Goal: Communication & Community: Answer question/provide support

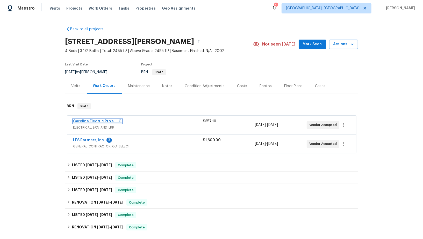
click at [96, 122] on link "Carolina Electric Pro's LLC" at bounding box center [97, 122] width 48 height 4
click at [92, 141] on link "LFS Partners, Inc." at bounding box center [89, 141] width 32 height 4
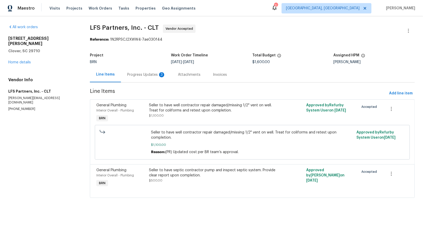
click at [145, 79] on div "Progress Updates 3" at bounding box center [146, 74] width 51 height 15
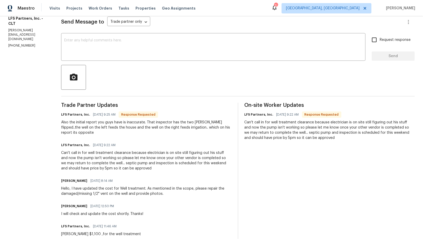
scroll to position [40, 0]
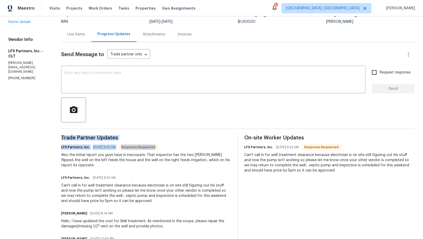
drag, startPoint x: 54, startPoint y: 154, endPoint x: 230, endPoint y: 155, distance: 176.2
click at [233, 156] on div "All work orders 331 Don McCarter Dr Clover, SC 29710 Home details Vendor Info L…" at bounding box center [211, 168] width 423 height 385
click at [218, 161] on div "Also the initial report you guys have is inaccurate. That inspector has the two…" at bounding box center [146, 161] width 170 height 16
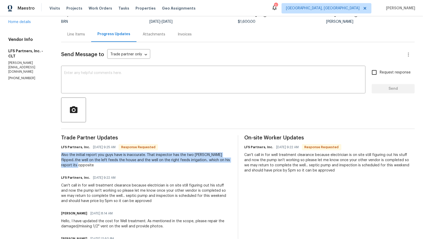
drag, startPoint x: 53, startPoint y: 155, endPoint x: 230, endPoint y: 159, distance: 176.5
click at [230, 159] on div "All work orders 331 Don McCarter Dr Clover, SC 29710 Home details Vendor Info L…" at bounding box center [211, 168] width 423 height 385
copy div "Also the initial report you guys have is inaccurate. That inspector has the two…"
click at [82, 80] on textarea at bounding box center [213, 80] width 298 height 18
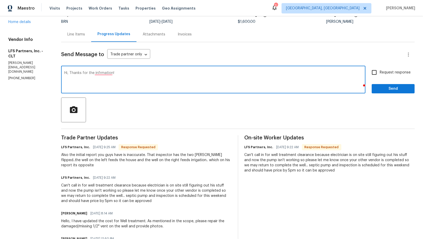
click at [94, 72] on textarea "Hi, Thanks for the infrmation!" at bounding box center [213, 80] width 298 height 18
click at [130, 79] on textarea "Hi, Thanks for the information!" at bounding box center [213, 80] width 298 height 18
paste textarea "I will check with the electrician."
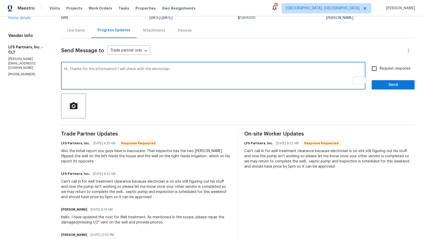
scroll to position [39, 0]
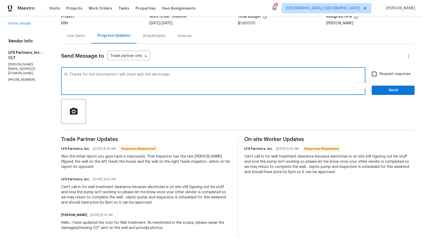
type textarea "Hi, Thanks for the information! I will check with the electrician."
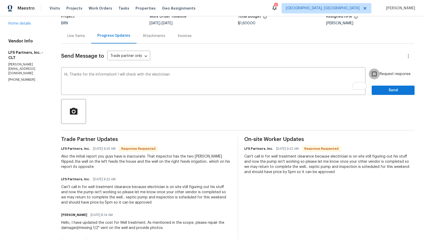
click at [376, 74] on input "Request response" at bounding box center [374, 74] width 11 height 11
checkbox input "true"
click at [381, 93] on span "Send" at bounding box center [393, 90] width 35 height 6
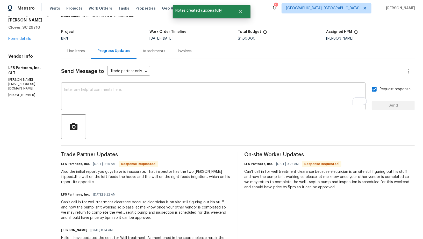
scroll to position [0, 0]
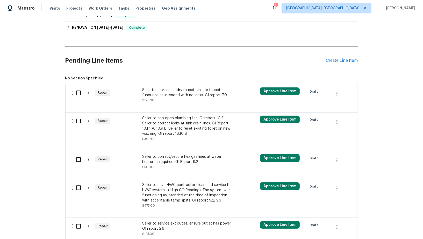
scroll to position [154, 0]
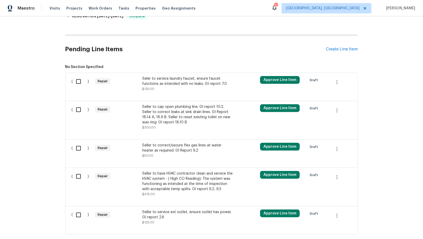
click at [170, 86] on div "Seler to service laundry faucet, ensure faucet functions as intended with no le…" at bounding box center [187, 84] width 91 height 16
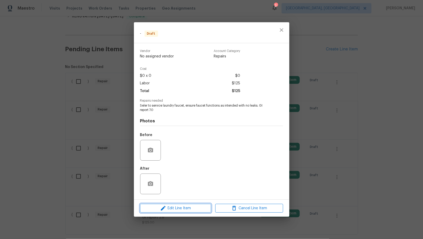
click at [189, 207] on span "Edit Line Item" at bounding box center [176, 208] width 68 height 6
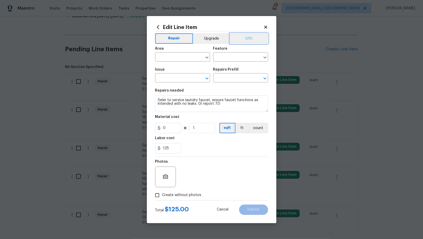
click at [251, 42] on button "BRN" at bounding box center [249, 38] width 38 height 10
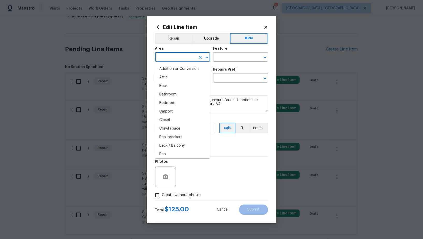
click at [180, 58] on input "text" at bounding box center [175, 58] width 40 height 8
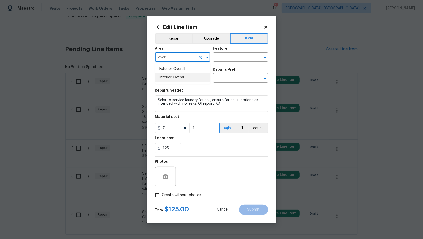
click at [187, 80] on li "Interior Overall" at bounding box center [182, 77] width 55 height 9
type input "Interior Overall"
click at [231, 62] on div "Area Interior Overall ​ Feature ​" at bounding box center [211, 54] width 113 height 21
click at [230, 61] on input "text" at bounding box center [233, 58] width 40 height 8
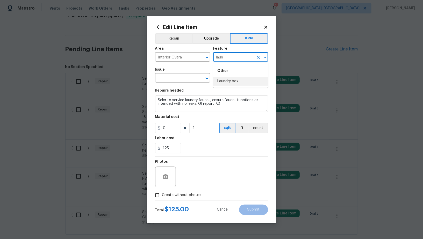
click at [230, 81] on li "Laundry box" at bounding box center [240, 81] width 55 height 9
type input "Laundry box"
click at [184, 77] on input "text" at bounding box center [175, 79] width 40 height 8
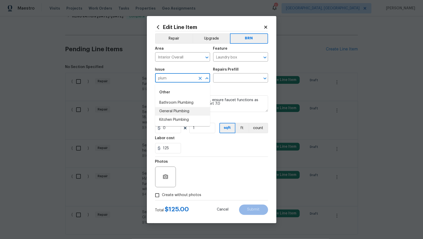
click at [189, 109] on li "General Plumbing" at bounding box center [182, 111] width 55 height 9
type input "General Plumbing"
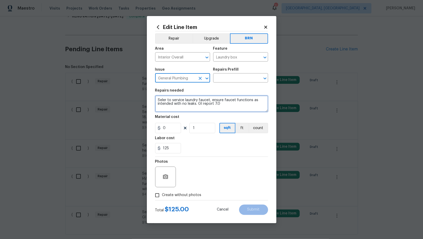
click at [209, 104] on textarea "Seler to service laundry faucet, ensure faucet functions as intended with no le…" at bounding box center [211, 104] width 113 height 17
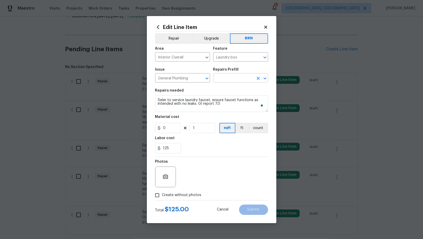
click at [238, 80] on input "text" at bounding box center [233, 79] width 40 height 8
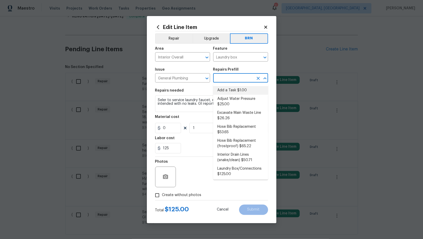
click at [238, 88] on li "Add a Task $1.00" at bounding box center [240, 90] width 55 height 9
type input "Plumbing"
type input "Add a Task $1.00"
type textarea "HPM to detail"
type input "1"
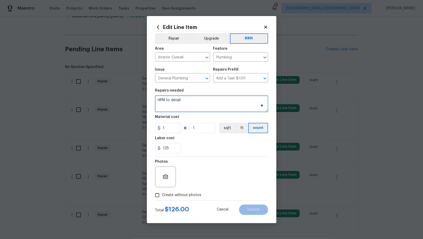
click at [213, 111] on textarea "HPM to detail" at bounding box center [211, 104] width 113 height 17
type textarea "v"
paste textarea "Seler to service laundry faucet, ensure faucet functions as intended with no le…"
click at [257, 59] on icon "Clear" at bounding box center [258, 57] width 3 height 3
type textarea "Seler to service laundry faucet, ensure faucet functions as intended with no le…"
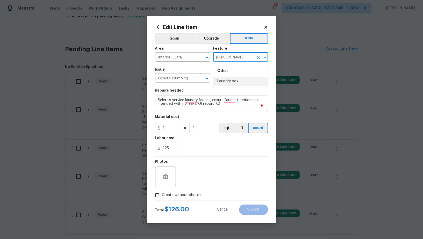
click at [245, 80] on li "Laundry box" at bounding box center [240, 81] width 55 height 9
type input "Laundry box"
click at [175, 127] on input "1" at bounding box center [168, 128] width 26 height 10
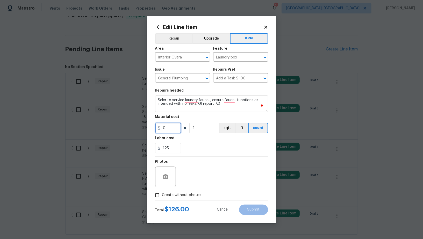
type input "0"
click at [165, 181] on button "button" at bounding box center [165, 177] width 12 height 12
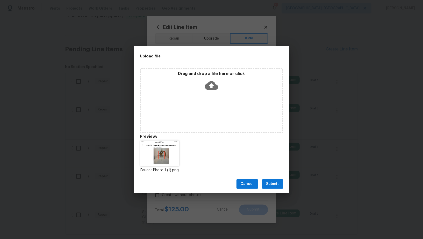
click at [273, 183] on span "Submit" at bounding box center [272, 184] width 13 height 6
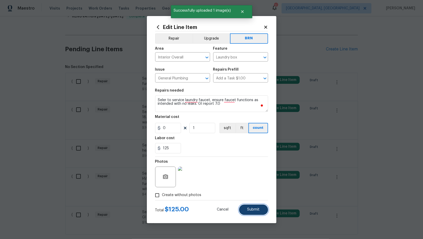
click at [256, 212] on span "Submit" at bounding box center [253, 210] width 12 height 4
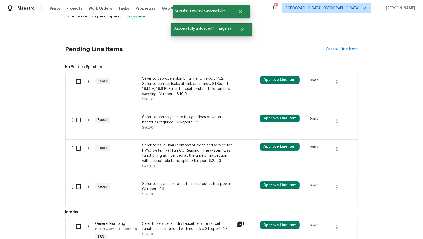
click at [187, 75] on div "Seller to cap open plumbing line. GI report 10.2. Seller to correct leaks at si…" at bounding box center [188, 89] width 94 height 29
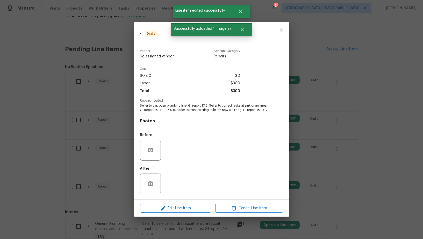
click at [182, 217] on div "Edit Line Item Cancel Line Item" at bounding box center [211, 208] width 155 height 17
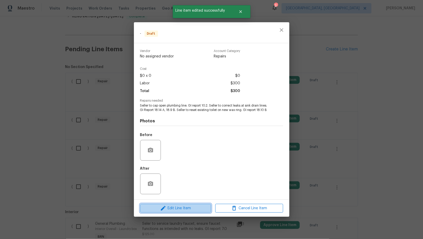
click at [182, 212] on span "Edit Line Item" at bounding box center [176, 208] width 68 height 6
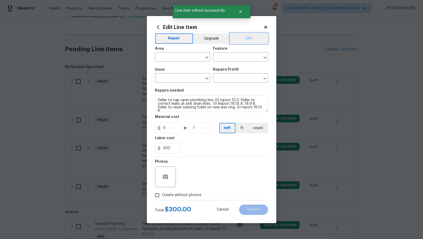
click at [249, 40] on button "BRN" at bounding box center [249, 38] width 38 height 10
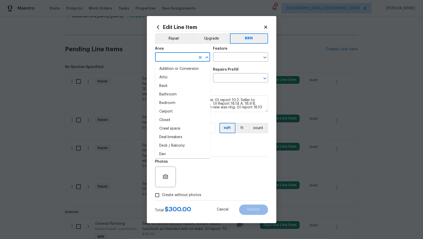
click at [183, 58] on input "text" at bounding box center [175, 58] width 40 height 8
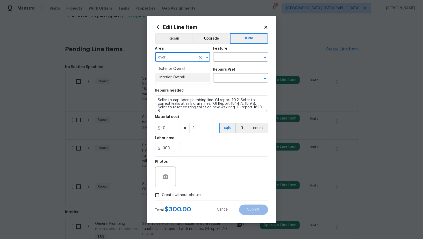
click at [181, 74] on li "Interior Overall" at bounding box center [182, 77] width 55 height 9
type input "Interior Overall"
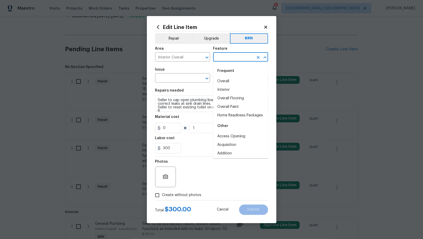
click at [214, 62] on body "Maestro Visits Projects Work Orders Tasks Properties Geo Assignments 2 Albuquer…" at bounding box center [211, 119] width 423 height 239
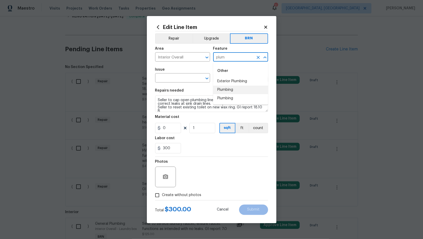
click at [227, 94] on li "Plumbing" at bounding box center [240, 90] width 55 height 9
type input "Plumbing"
click at [168, 71] on div "Issue" at bounding box center [182, 71] width 55 height 7
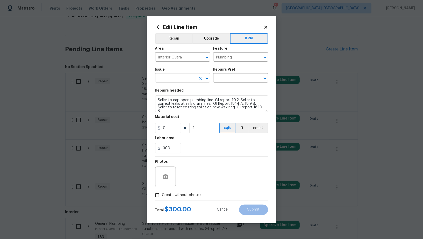
click at [168, 77] on input "text" at bounding box center [175, 79] width 40 height 8
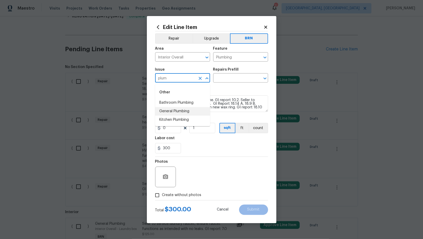
click at [176, 111] on li "General Plumbing" at bounding box center [182, 111] width 55 height 9
type input "General Plumbing"
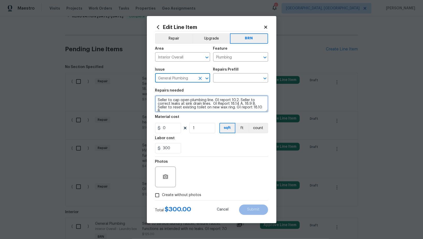
click at [195, 102] on textarea "Seller to cap open plumbing line. GI report 10.2. Seller to correct leaks at si…" at bounding box center [211, 104] width 113 height 17
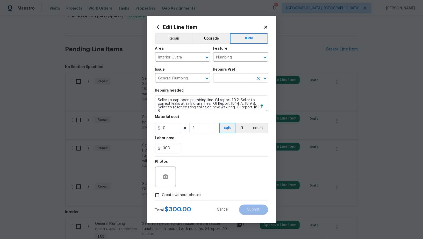
click at [234, 76] on input "text" at bounding box center [233, 79] width 40 height 8
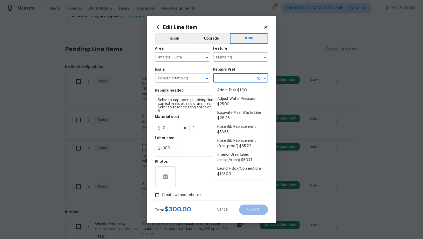
click at [234, 86] on ul "Add a Task $1.00 Adjust Water Pressure $25.00 Excavate Main Waste Line $26.26 H…" at bounding box center [240, 132] width 55 height 96
click at [227, 92] on li "Add a Task $1.00" at bounding box center [240, 90] width 55 height 9
type input "Add a Task $1.00"
type textarea "HPM to detail"
type input "1"
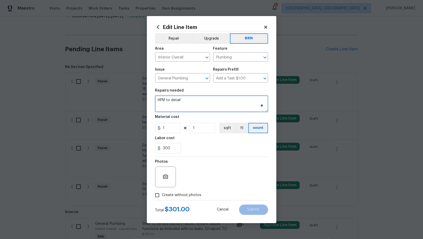
click at [210, 105] on textarea "HPM to detail" at bounding box center [211, 104] width 113 height 17
paste textarea "Seller to cap open plumbing line. GI report 10.2. Seller to correct leaks at si…"
type textarea "Seller to cap open plumbing line. GI report 10.2. Seller to correct leaks at si…"
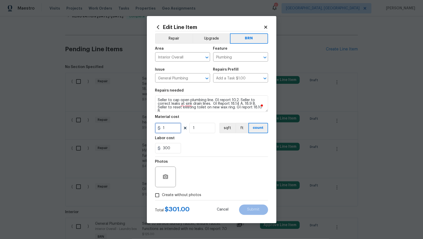
click at [172, 130] on input "1" at bounding box center [168, 128] width 26 height 10
type input "0"
click at [167, 174] on icon "button" at bounding box center [165, 177] width 6 height 6
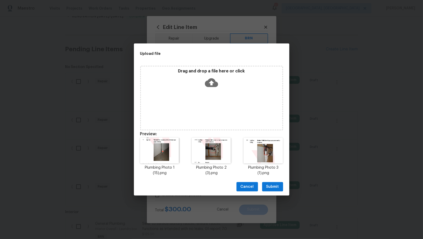
click at [278, 187] on span "Submit" at bounding box center [272, 187] width 13 height 6
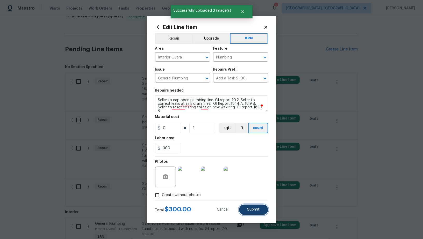
click at [252, 210] on span "Submit" at bounding box center [253, 210] width 12 height 4
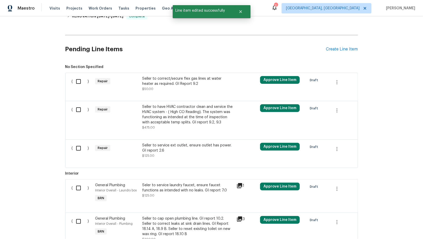
click at [173, 82] on div "Seller to correct/secure flex gas lines at water heater as required. GI Report …" at bounding box center [187, 81] width 91 height 10
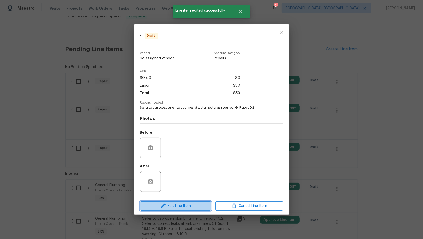
click at [176, 205] on span "Edit Line Item" at bounding box center [176, 206] width 68 height 6
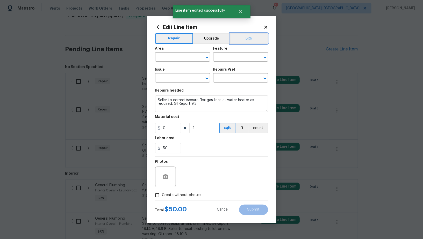
click at [251, 40] on button "BRN" at bounding box center [249, 38] width 38 height 10
click at [179, 51] on div "Area" at bounding box center [182, 50] width 55 height 7
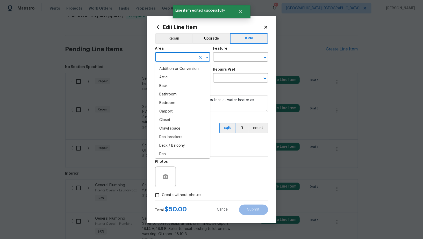
click at [179, 57] on input "text" at bounding box center [175, 58] width 40 height 8
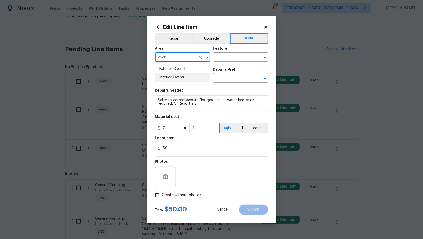
click at [166, 77] on li "Interior Overall" at bounding box center [182, 77] width 55 height 9
type input "Interior Overall"
click at [221, 61] on input "text" at bounding box center [233, 58] width 40 height 8
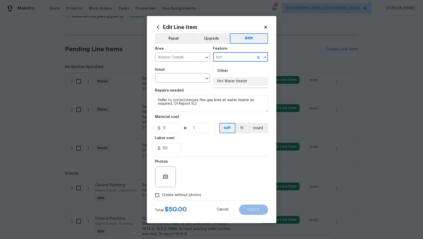
click at [221, 81] on li "Hot Water Heater" at bounding box center [240, 81] width 55 height 9
type input "Hot Water Heater"
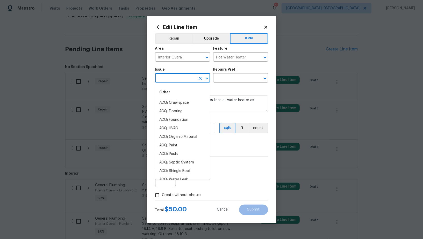
click at [181, 80] on input "text" at bounding box center [175, 79] width 40 height 8
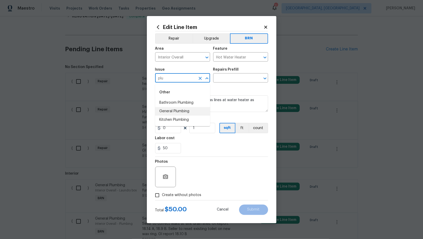
click at [181, 110] on li "General Plumbing" at bounding box center [182, 111] width 55 height 9
type input "General Plumbing"
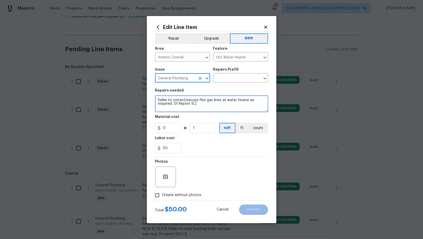
click at [200, 106] on textarea "Seller to correct/secure flex gas lines at water heater as required. GI Report …" at bounding box center [211, 104] width 113 height 17
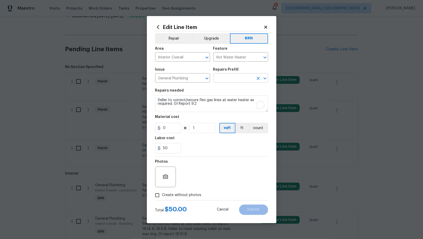
click at [236, 77] on input "text" at bounding box center [233, 79] width 40 height 8
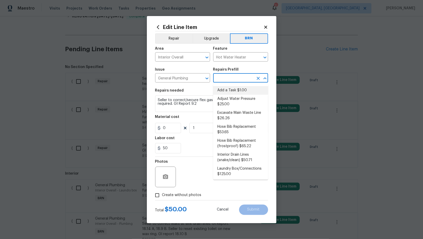
click at [235, 89] on li "Add a Task $1.00" at bounding box center [240, 90] width 55 height 9
type input "Plumbing"
type input "Add a Task $1.00"
type textarea "HPM to detail"
type input "1"
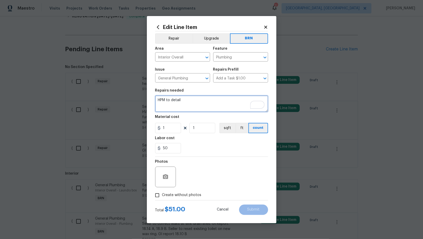
click at [216, 106] on textarea "HPM to detail" at bounding box center [211, 104] width 113 height 17
paste textarea "Seller to correct/secure flex gas lines at water heater as required. GI Report …"
click at [257, 59] on icon "Clear" at bounding box center [258, 57] width 5 height 5
type textarea "Seller to correct/secure flex gas lines at water heater as required. GI Report …"
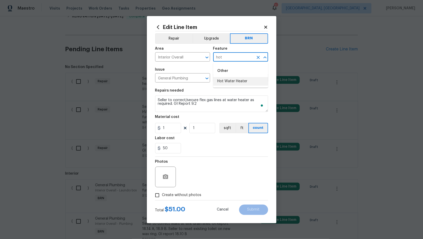
click at [242, 80] on li "Hot Water Heater" at bounding box center [240, 81] width 55 height 9
type input "Hot Water Heater"
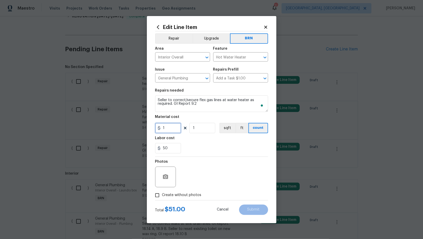
click at [171, 128] on input "1" at bounding box center [168, 128] width 26 height 10
type input "0"
click at [162, 174] on button "button" at bounding box center [165, 177] width 12 height 12
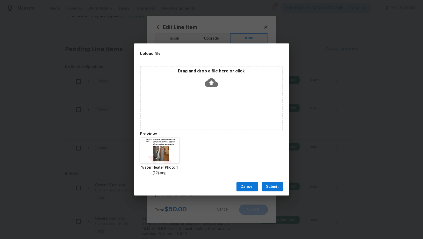
click at [275, 190] on span "Submit" at bounding box center [272, 187] width 13 height 6
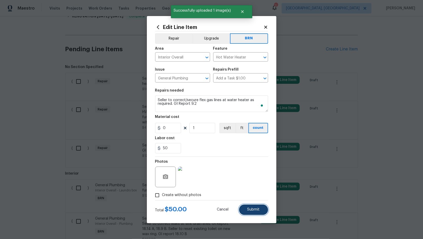
click at [254, 210] on span "Submit" at bounding box center [253, 210] width 12 height 4
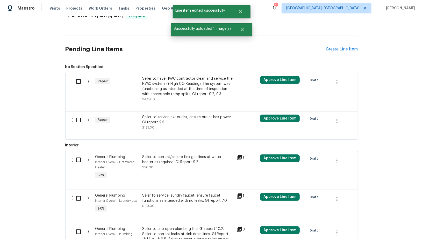
click at [171, 85] on div "Seller to have HVAC contractor clean and service the HVAC system - ( High CO Re…" at bounding box center [187, 86] width 91 height 21
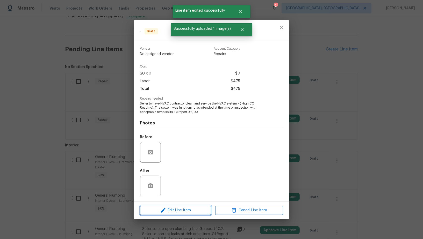
click at [171, 212] on span "Edit Line Item" at bounding box center [176, 211] width 68 height 6
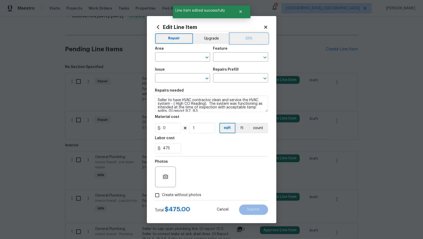
click at [251, 39] on button "BRN" at bounding box center [249, 38] width 38 height 10
click at [172, 58] on input "text" at bounding box center [175, 58] width 40 height 8
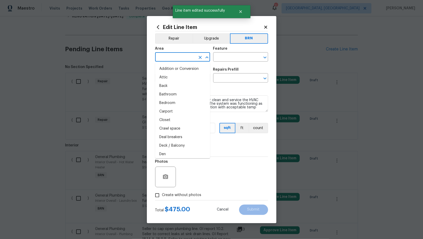
type input "k"
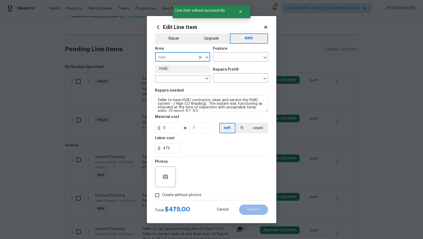
click at [167, 69] on li "HVAC" at bounding box center [182, 69] width 55 height 9
type input "HVAC"
click at [225, 59] on input "text" at bounding box center [233, 58] width 40 height 8
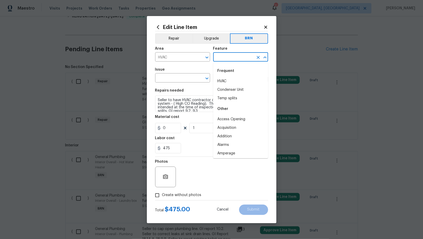
type input "g"
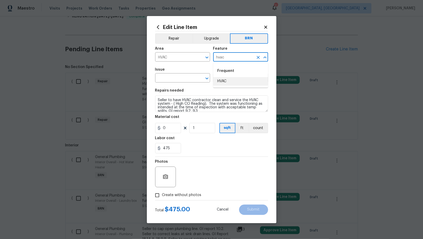
click at [224, 79] on li "HVAC" at bounding box center [240, 81] width 55 height 9
type input "HVAC"
click at [184, 81] on input "text" at bounding box center [175, 79] width 40 height 8
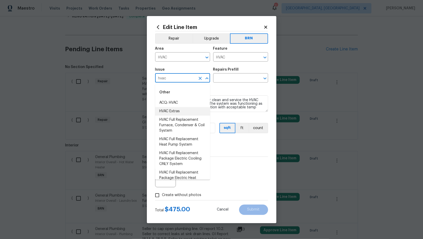
click at [176, 112] on li "HVAC Extras" at bounding box center [182, 111] width 55 height 9
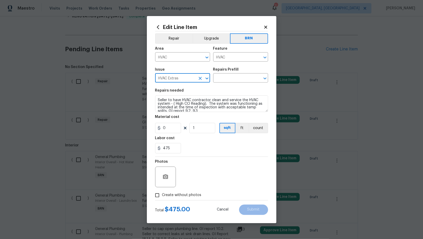
type input "HVAC Extras"
click at [198, 103] on textarea "Seller to have HVAC contractor clean and service the HVAC system - ( High CO Re…" at bounding box center [211, 104] width 113 height 17
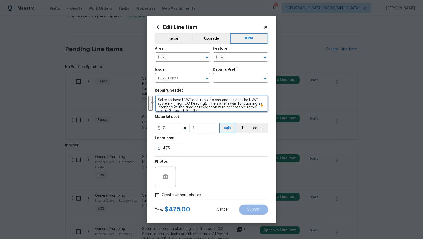
click at [191, 105] on textarea "Seller to have HVAC contractor clean and service the HVAC system - ( High CO Re…" at bounding box center [211, 104] width 113 height 17
click at [225, 77] on input "text" at bounding box center [233, 79] width 40 height 8
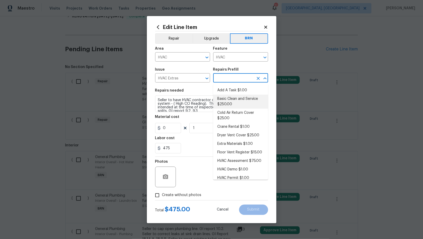
click at [228, 101] on li "Basic Clean and Service $250.00" at bounding box center [240, 102] width 55 height 14
type input "Basic Clean and Service $250.00"
type textarea "General Service HVAC system including: cleaning condenser and evaporator coils,…"
type input "250"
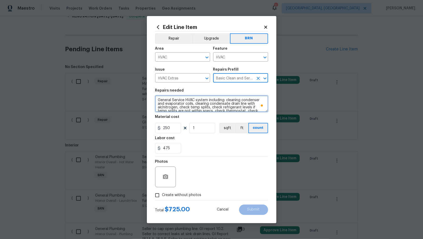
click at [211, 102] on textarea "General Service HVAC system including: cleaning condenser and evaporator coils,…" at bounding box center [211, 104] width 113 height 17
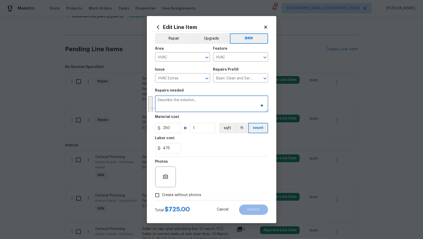
paste textarea "Seller to have HVAC contractor clean and service the HVAC system - ( High CO Re…"
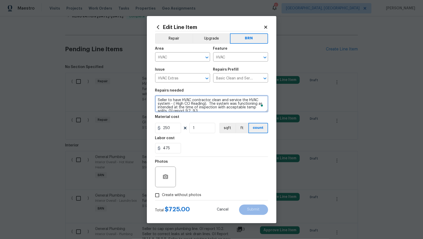
scroll to position [1, 0]
type textarea "Seller to have HVAC contractor clean and service the HVAC system - ( High CO Re…"
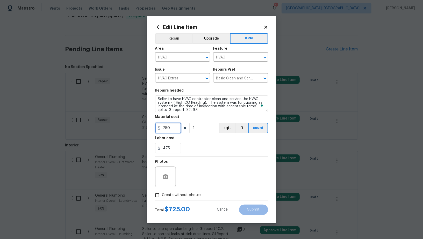
click at [174, 128] on input "250" at bounding box center [168, 128] width 26 height 10
type input "0"
click at [166, 182] on button "button" at bounding box center [165, 177] width 12 height 12
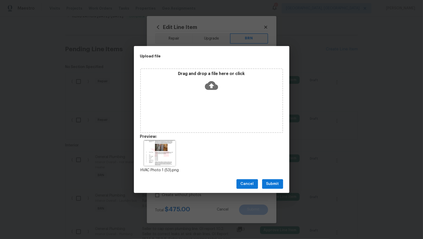
click at [271, 181] on span "Submit" at bounding box center [272, 184] width 13 height 6
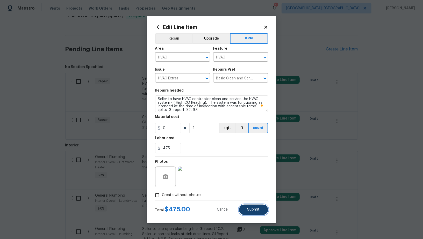
click at [257, 209] on span "Submit" at bounding box center [253, 210] width 12 height 4
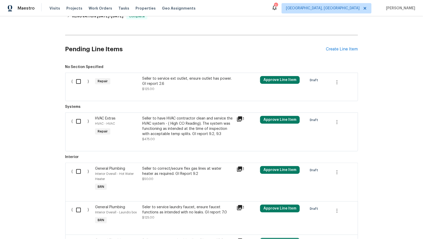
click at [164, 80] on div "Seller to service ext outlet, ensure outlet has power. GI report 2.6" at bounding box center [187, 81] width 91 height 10
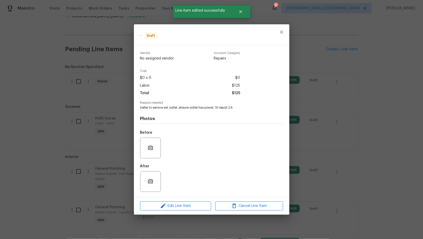
click at [194, 201] on div "Edit Line Item Cancel Line Item" at bounding box center [211, 206] width 155 height 17
click at [193, 206] on span "Edit Line Item" at bounding box center [176, 206] width 68 height 6
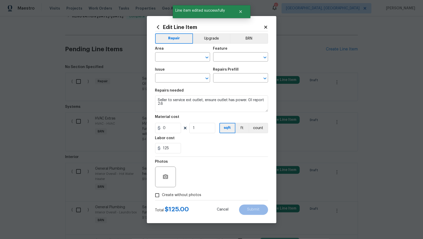
click at [250, 44] on div "Area ​ Feature ​" at bounding box center [211, 54] width 113 height 21
click at [248, 40] on button "BRN" at bounding box center [249, 38] width 38 height 10
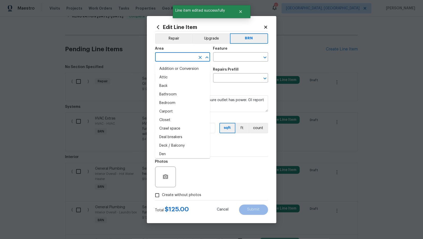
click at [188, 60] on input "text" at bounding box center [175, 58] width 40 height 8
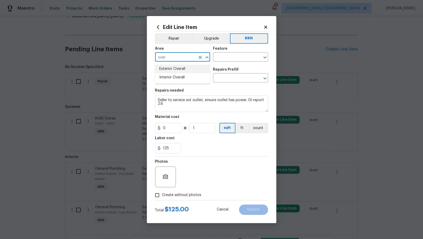
click at [175, 72] on li "Exterior Overall" at bounding box center [182, 69] width 55 height 9
type input "Exterior Overall"
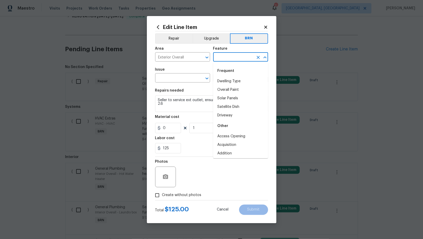
click at [219, 61] on input "text" at bounding box center [233, 58] width 40 height 8
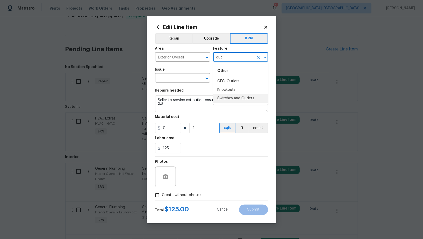
click at [223, 96] on li "Switches and Outlets" at bounding box center [240, 98] width 55 height 9
type input "Switches and Outlets"
click at [187, 80] on input "text" at bounding box center [175, 79] width 40 height 8
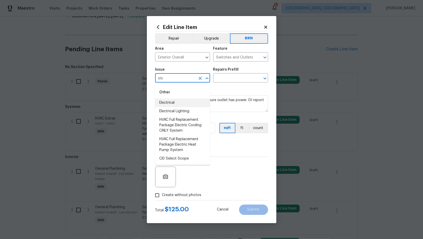
click at [179, 102] on li "Electrical" at bounding box center [182, 103] width 55 height 9
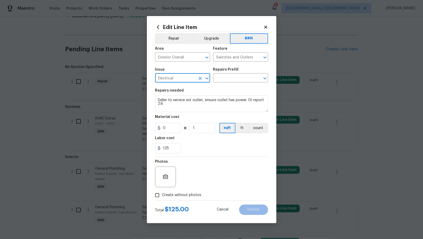
type input "Electrical"
click at [208, 102] on textarea "Seller to service ext outlet, ensure outlet has power. GI report 2.6" at bounding box center [211, 104] width 113 height 17
click at [231, 80] on input "text" at bounding box center [233, 79] width 40 height 8
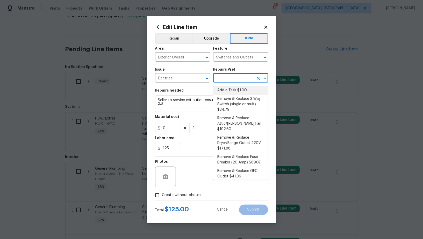
click at [232, 91] on li "Add a Task $1.00" at bounding box center [240, 90] width 55 height 9
type input "Add a Task $1.00"
type textarea "HPM to detail"
type input "1"
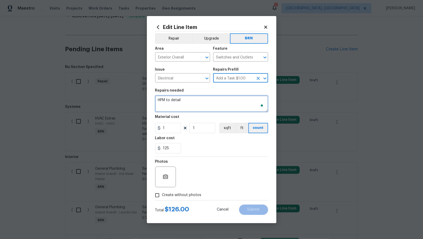
click at [222, 107] on textarea "HPM to detail" at bounding box center [211, 104] width 113 height 17
paste textarea "Seller to service ext outlet, ensure outlet has power. GI report 2.6"
type textarea "Seller to service ext outlet, ensure outlet has power. GI report 2.6"
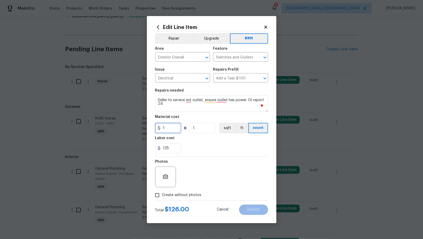
click at [169, 130] on input "1" at bounding box center [168, 128] width 26 height 10
type input "0"
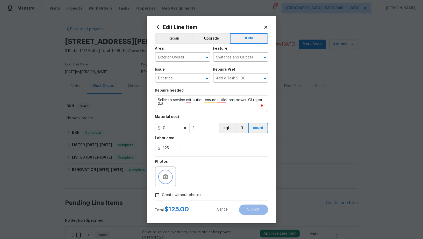
click at [170, 178] on button "button" at bounding box center [165, 177] width 12 height 12
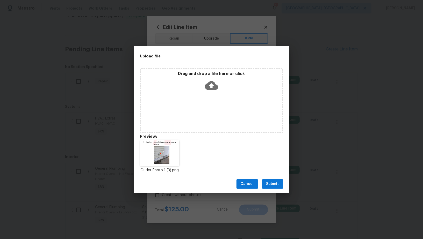
click at [270, 182] on span "Submit" at bounding box center [272, 184] width 13 height 6
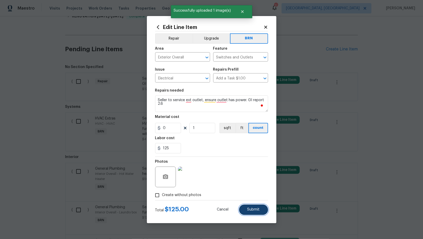
click at [255, 207] on button "Submit" at bounding box center [253, 210] width 29 height 10
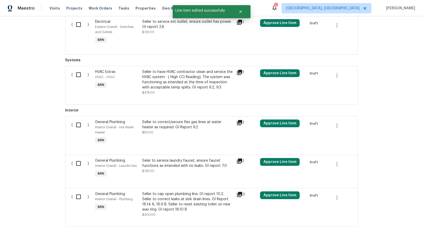
scroll to position [197, 0]
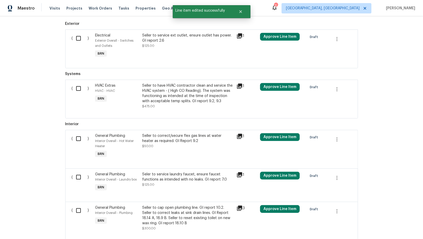
click at [79, 84] on input "checkbox" at bounding box center [80, 88] width 15 height 11
checkbox input "true"
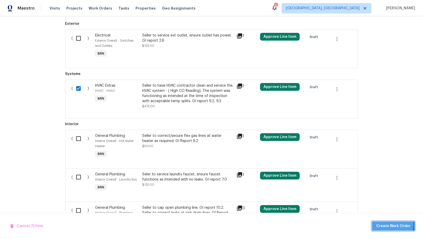
click at [378, 224] on button "Create Work Order" at bounding box center [393, 227] width 43 height 10
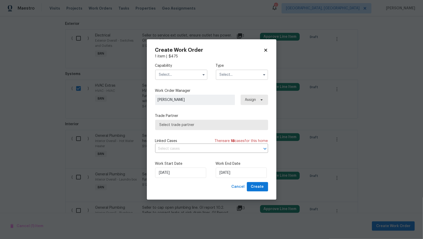
click at [181, 81] on div "Capability Type" at bounding box center [211, 71] width 113 height 25
click at [181, 77] on input "text" at bounding box center [181, 75] width 52 height 10
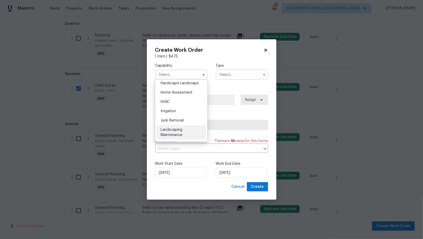
scroll to position [283, 0]
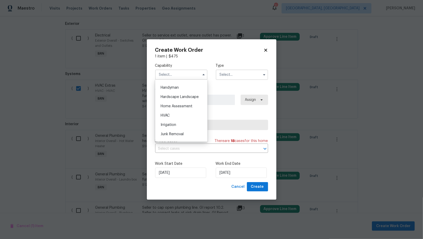
click at [172, 117] on div "HVAC" at bounding box center [182, 115] width 50 height 9
type input "HVAC"
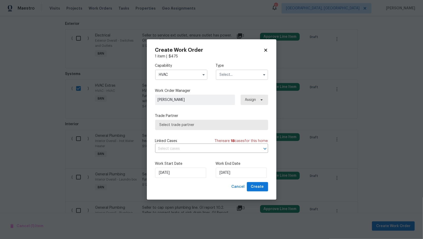
click at [250, 72] on input "text" at bounding box center [242, 75] width 52 height 10
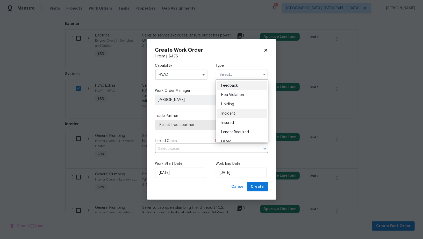
scroll to position [117, 0]
click at [229, 106] on div "Resale" at bounding box center [242, 108] width 50 height 9
type input "Resale"
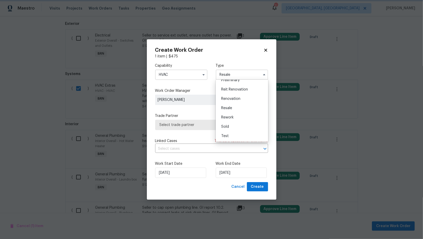
scroll to position [0, 0]
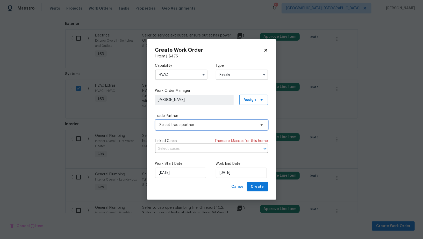
click at [203, 129] on span "Select trade partner" at bounding box center [211, 125] width 113 height 10
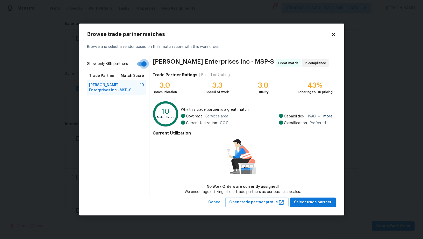
click at [143, 68] on input "Show only BRN partners" at bounding box center [144, 64] width 30 height 10
checkbox input "false"
click at [304, 203] on span "Select trade partner" at bounding box center [313, 203] width 38 height 6
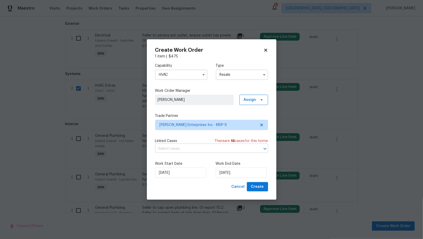
click at [209, 153] on input "text" at bounding box center [204, 149] width 98 height 8
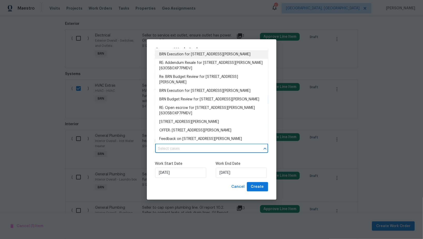
click at [193, 52] on li "BRN Execution for 61 Sycamore St W, St. Paul, MN 55117" at bounding box center [211, 54] width 113 height 9
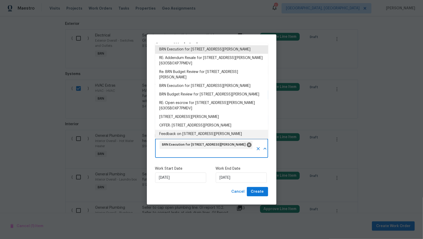
scroll to position [82, 0]
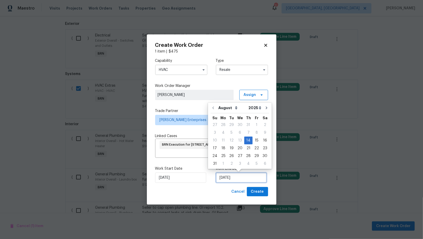
click at [237, 179] on input "14/08/2025" at bounding box center [241, 178] width 51 height 10
click at [223, 148] on div "18" at bounding box center [223, 148] width 8 height 7
type input "18/08/2025"
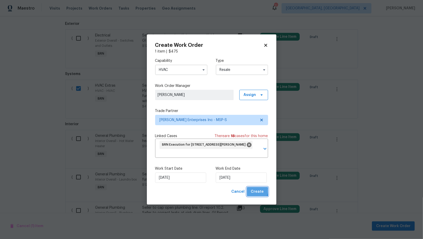
click at [253, 191] on span "Create" at bounding box center [257, 192] width 13 height 6
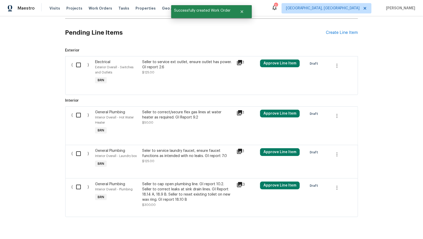
scroll to position [166, 0]
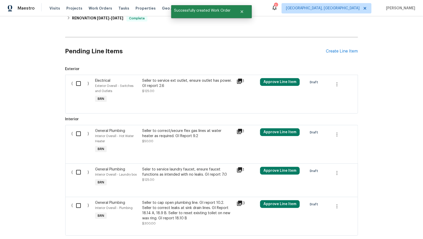
click at [80, 87] on input "checkbox" at bounding box center [80, 83] width 15 height 11
checkbox input "true"
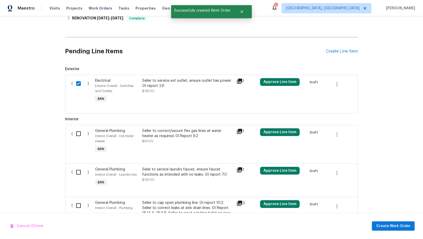
click at [81, 134] on input "checkbox" at bounding box center [80, 134] width 15 height 11
checkbox input "true"
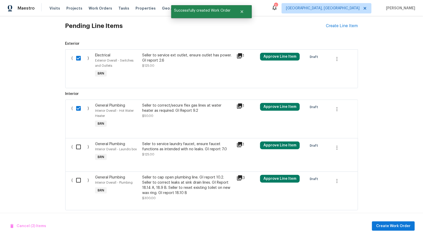
scroll to position [197, 0]
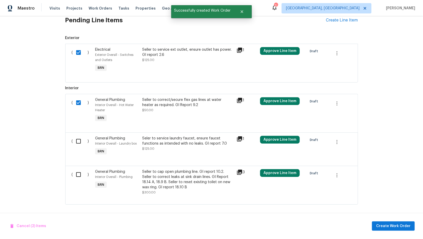
click at [82, 153] on div "( )" at bounding box center [82, 146] width 24 height 24
click at [81, 146] on input "checkbox" at bounding box center [80, 141] width 15 height 11
checkbox input "true"
click at [82, 178] on input "checkbox" at bounding box center [80, 174] width 15 height 11
checkbox input "true"
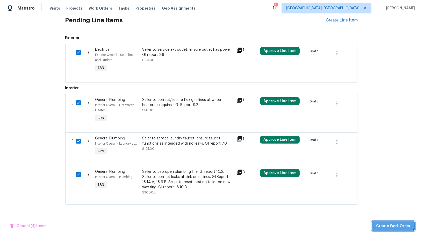
click at [391, 223] on button "Create Work Order" at bounding box center [393, 227] width 43 height 10
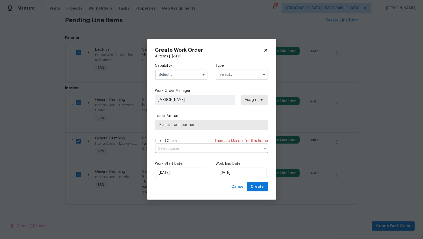
click at [184, 80] on div "Capability Type" at bounding box center [211, 71] width 113 height 25
click at [184, 74] on input "text" at bounding box center [181, 75] width 52 height 10
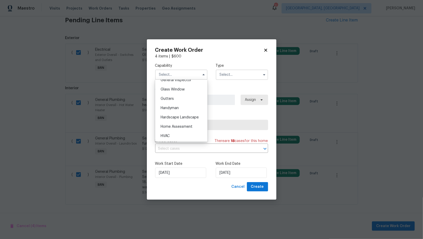
scroll to position [244, 0]
click at [175, 124] on div "Handyman" at bounding box center [182, 126] width 50 height 9
type input "Handyman"
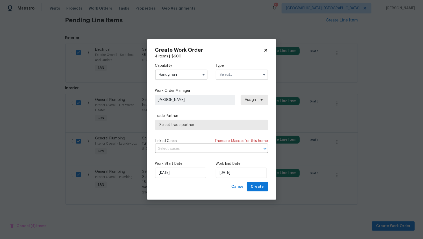
click at [219, 77] on input "text" at bounding box center [242, 75] width 52 height 10
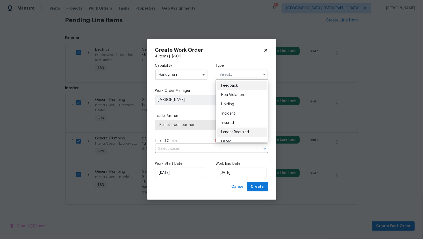
scroll to position [117, 0]
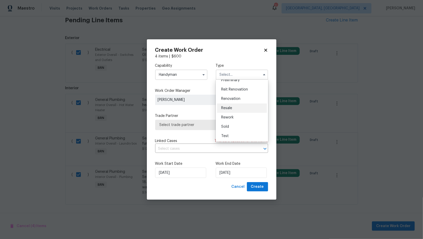
click at [232, 110] on div "Resale" at bounding box center [242, 108] width 50 height 9
type input "Resale"
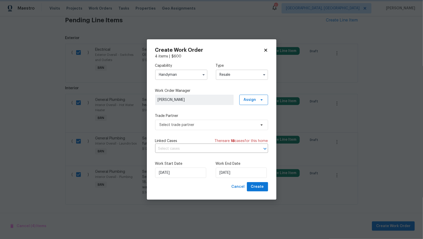
scroll to position [0, 0]
click at [217, 125] on span "Select trade partner" at bounding box center [208, 125] width 97 height 5
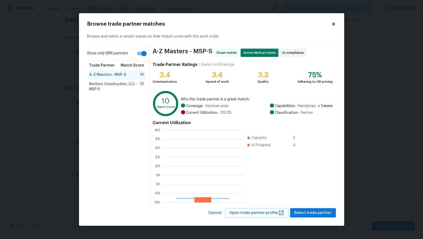
scroll to position [73, 81]
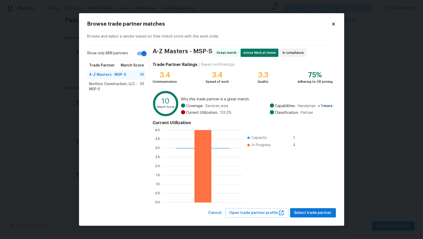
click at [146, 54] on input "Show only BRN partners" at bounding box center [144, 54] width 30 height 10
checkbox input "false"
click at [117, 86] on span "Northco Construction, LLC - MSP-S" at bounding box center [114, 87] width 51 height 10
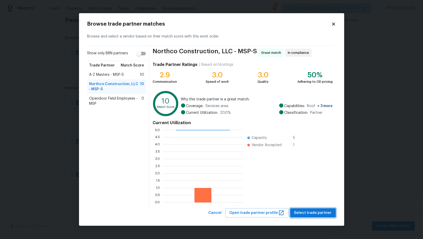
click at [312, 215] on span "Select trade partner" at bounding box center [313, 213] width 38 height 6
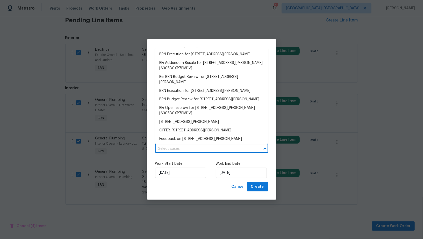
click at [198, 151] on input "text" at bounding box center [204, 149] width 98 height 8
click at [184, 57] on li "BRN Execution for 61 Sycamore St W, St. Paul, MN 55117" at bounding box center [211, 54] width 113 height 9
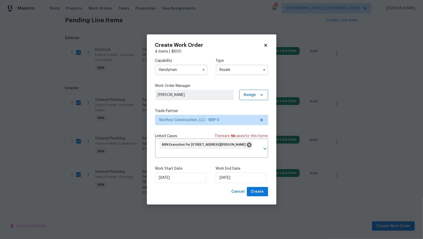
click at [237, 185] on div "Work Start Date 14/08/2025 Work End Date 14/08/2025" at bounding box center [211, 174] width 113 height 25
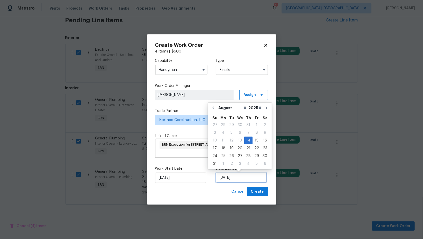
click at [237, 181] on input "14/08/2025" at bounding box center [241, 178] width 51 height 10
click at [223, 147] on div "18" at bounding box center [223, 148] width 8 height 7
type input "18/08/2025"
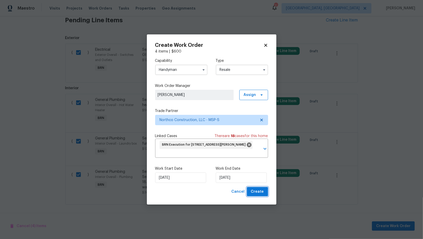
click at [251, 191] on button "Create" at bounding box center [257, 192] width 21 height 10
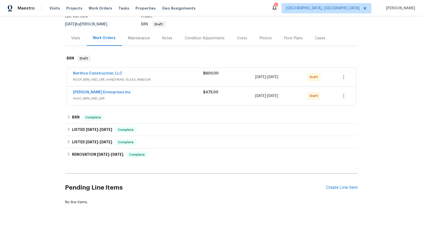
scroll to position [0, 0]
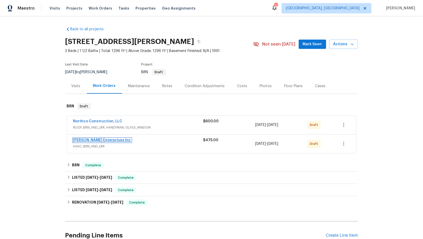
click at [83, 139] on link "Deschene Enterprises Inc" at bounding box center [102, 141] width 58 height 4
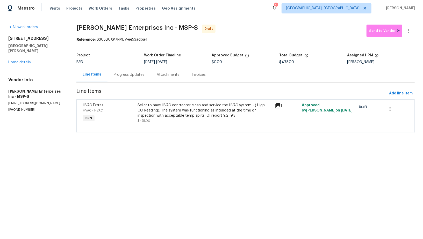
click at [136, 71] on div "Progress Updates" at bounding box center [129, 74] width 43 height 15
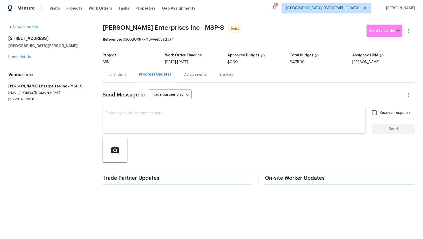
click at [168, 126] on textarea at bounding box center [234, 121] width 257 height 18
paste textarea "Hi, I'm Padmapriya from Opendoor. Just wanted to check if you received the WO f…"
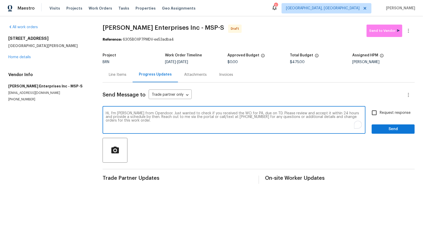
click at [252, 115] on textarea "Hi, I'm Padmapriya from Opendoor. Just wanted to check if you received the WO f…" at bounding box center [234, 121] width 257 height 18
paste textarea "61 Sycamore St W, St. Paul, MN 55117"
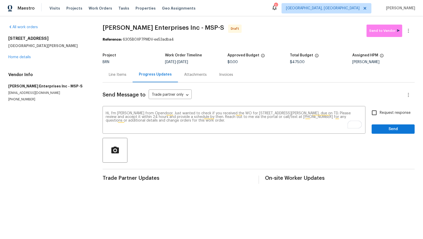
drag, startPoint x: 185, startPoint y: 62, endPoint x: 218, endPoint y: 62, distance: 33.2
click at [218, 62] on div "8/14/2025 - 8/18/2025" at bounding box center [196, 62] width 62 height 4
copy span "8/18/2025"
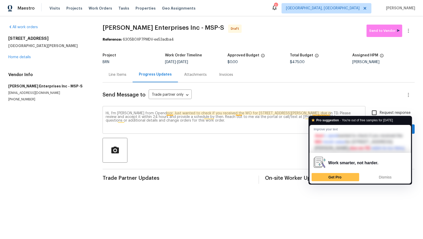
click at [330, 113] on textarea "Hi, I'm Padmapriya from Opendoor. Just wanted to check if you received the WO f…" at bounding box center [234, 121] width 257 height 18
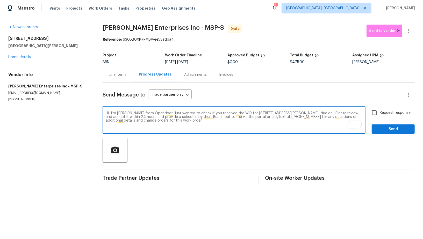
paste textarea "8/18/2025"
type textarea "Hi, I'm Padmapriya from Opendoor. Just wanted to check if you received the WO f…"
click at [374, 118] on input "Request response" at bounding box center [374, 113] width 11 height 11
checkbox input "true"
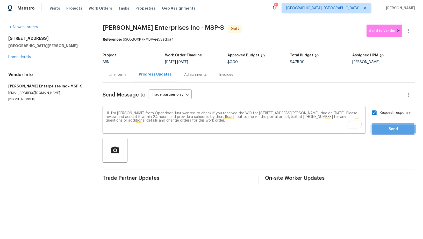
click at [379, 129] on span "Send" at bounding box center [393, 129] width 35 height 6
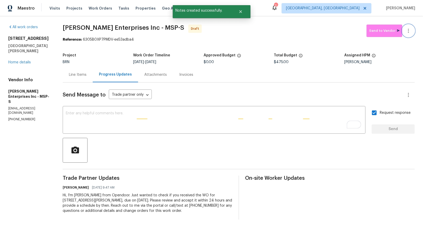
click at [411, 27] on button "button" at bounding box center [408, 31] width 12 height 12
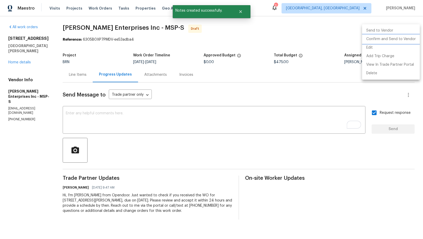
click at [399, 40] on li "Confirm and Send to Vendor" at bounding box center [391, 39] width 58 height 9
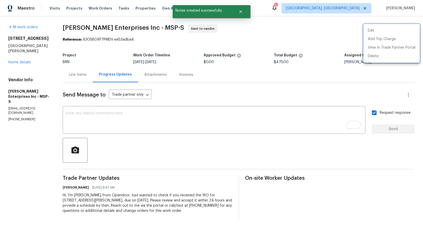
click at [76, 75] on div at bounding box center [211, 119] width 423 height 239
click at [76, 75] on div "Line Items" at bounding box center [78, 74] width 18 height 5
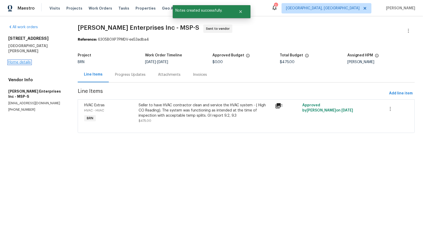
click at [21, 61] on link "Home details" at bounding box center [19, 63] width 23 height 4
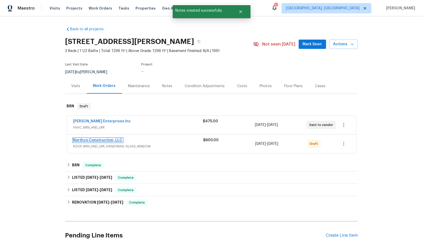
click at [105, 141] on link "Northco Construction, LLC" at bounding box center [97, 141] width 49 height 4
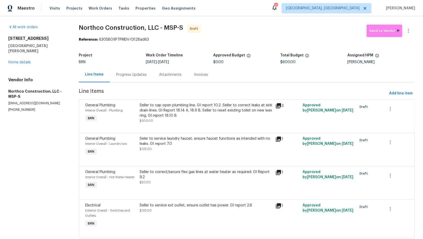
click at [133, 79] on div "Progress Updates" at bounding box center [131, 74] width 43 height 15
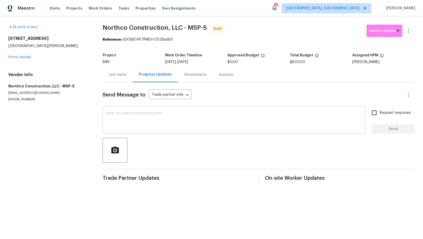
click at [168, 132] on div "x ​" at bounding box center [234, 121] width 263 height 26
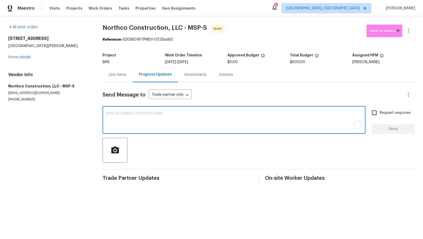
paste textarea "Hi, I'm Padmapriya from Opendoor. Just wanted to check if you received the WO f…"
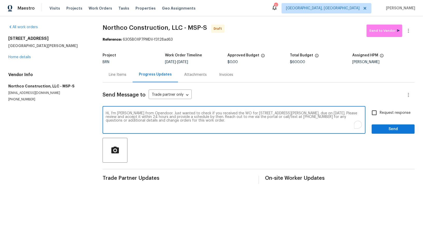
type textarea "Hi, I'm Padmapriya from Opendoor. Just wanted to check if you received the WO f…"
click at [374, 113] on input "Request response" at bounding box center [374, 113] width 11 height 11
checkbox input "true"
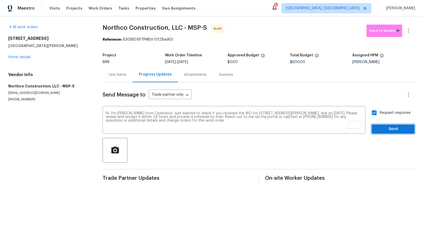
click at [381, 126] on span "Send" at bounding box center [393, 129] width 35 height 6
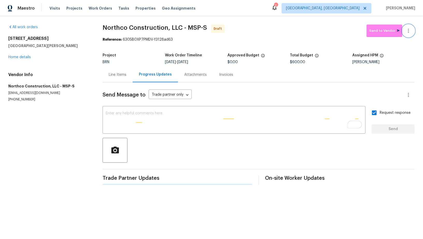
click at [414, 29] on button "button" at bounding box center [408, 31] width 12 height 12
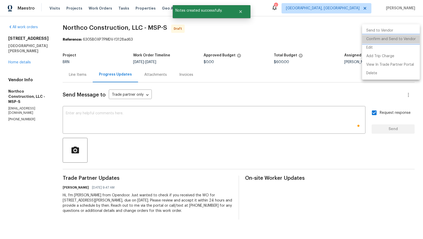
click at [404, 38] on li "Confirm and Send to Vendor" at bounding box center [391, 39] width 58 height 9
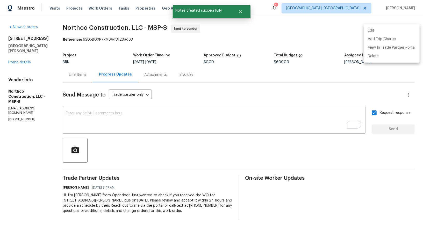
click at [79, 78] on div at bounding box center [211, 119] width 423 height 239
click at [79, 78] on div "Line Items" at bounding box center [78, 74] width 30 height 15
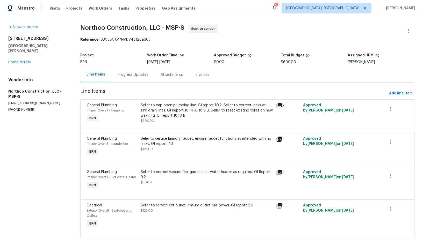
drag, startPoint x: 169, startPoint y: 63, endPoint x: 184, endPoint y: 63, distance: 15.0
click at [170, 63] on span "8/18/2025" at bounding box center [164, 62] width 11 height 4
drag, startPoint x: 167, startPoint y: 61, endPoint x: 206, endPoint y: 61, distance: 38.9
click at [206, 61] on div "8/14/2025 - 8/18/2025" at bounding box center [180, 62] width 67 height 4
drag, startPoint x: 167, startPoint y: 62, endPoint x: 194, endPoint y: 62, distance: 27.2
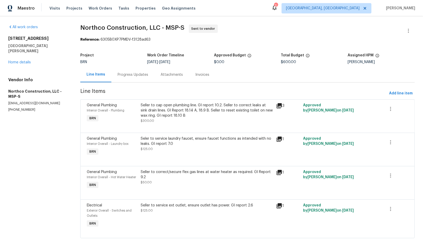
click at [194, 62] on div "8/14/2025 - 8/18/2025" at bounding box center [180, 62] width 67 height 4
copy span "8/18/2025"
drag, startPoint x: 3, startPoint y: 84, endPoint x: 44, endPoint y: 84, distance: 40.9
click at [45, 84] on div "All work orders 61 Sycamore St W St. Paul, MN 55117 Home details Vendor Info No…" at bounding box center [211, 134] width 423 height 237
copy h5 "Northco Constructio"
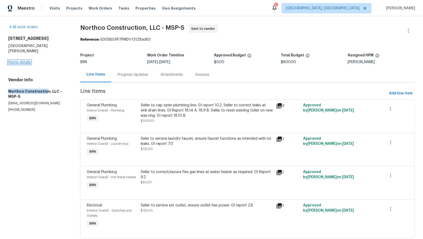
click at [20, 61] on link "Home details" at bounding box center [19, 63] width 23 height 4
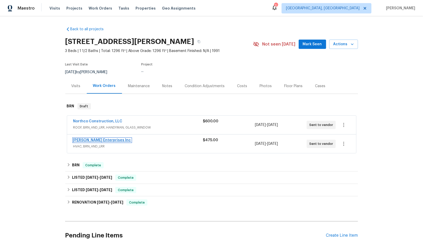
click at [95, 139] on link "Deschene Enterprises Inc" at bounding box center [102, 141] width 58 height 4
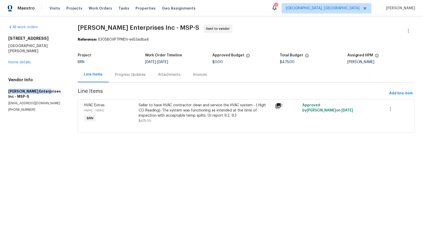
drag, startPoint x: 3, startPoint y: 87, endPoint x: 46, endPoint y: 86, distance: 42.8
click at [46, 86] on div "All work orders 61 Sycamore St W St. Paul, MN 55117 Home details Vendor Info De…" at bounding box center [211, 81] width 423 height 131
copy h5 "Deschene Enterprises"
click at [24, 55] on div "61 Sycamore St W St. Paul, MN 55117 Home details" at bounding box center [36, 50] width 57 height 29
click at [22, 61] on link "Home details" at bounding box center [19, 63] width 23 height 4
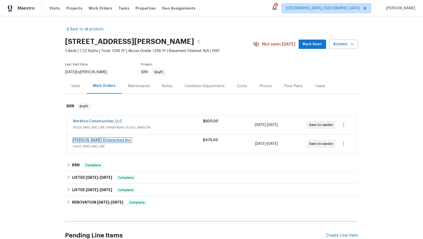
click at [103, 139] on link "Deschene Enterprises Inc" at bounding box center [102, 141] width 58 height 4
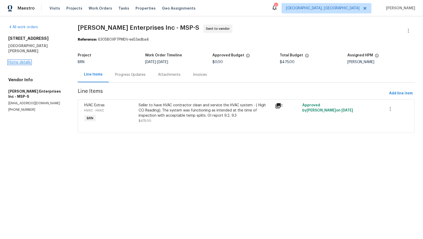
click at [26, 61] on link "Home details" at bounding box center [19, 63] width 23 height 4
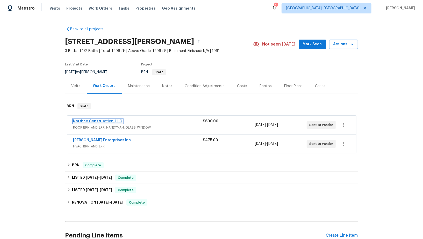
click at [99, 121] on link "Northco Construction, LLC" at bounding box center [97, 122] width 49 height 4
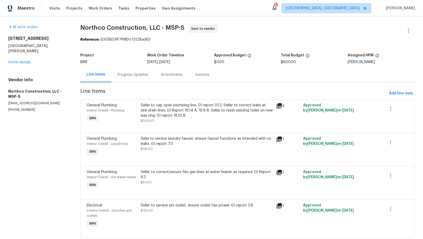
scroll to position [13, 0]
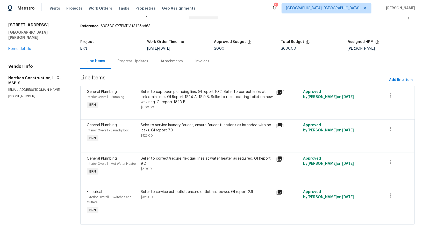
click at [185, 98] on div "Seller to cap open plumbing line. GI report 10.2. Seller to correct leaks at si…" at bounding box center [207, 97] width 132 height 16
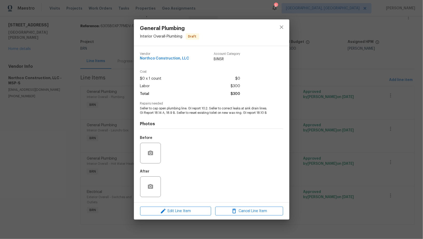
click at [170, 155] on div "Before" at bounding box center [211, 150] width 143 height 34
click at [121, 149] on div "General Plumbing Interior Overall - Plumbing Draft Vendor Northco Construction,…" at bounding box center [211, 119] width 423 height 239
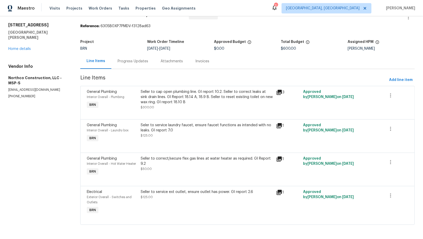
scroll to position [0, 0]
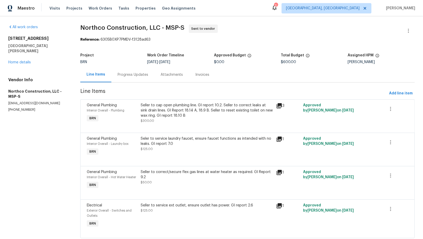
click at [175, 104] on div "Seller to cap open plumbing line. GI report 10.2. Seller to correct leaks at si…" at bounding box center [207, 111] width 132 height 16
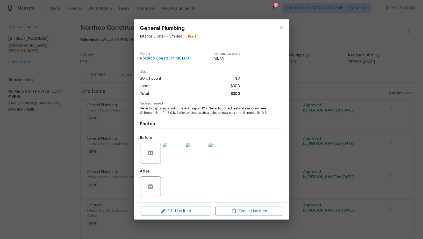
click at [172, 157] on img at bounding box center [173, 153] width 21 height 21
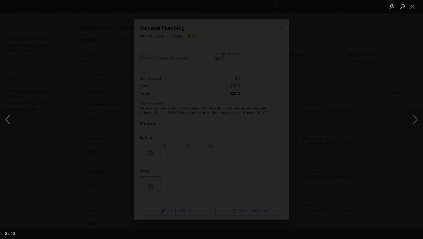
click at [46, 100] on div "Lightbox" at bounding box center [211, 119] width 423 height 239
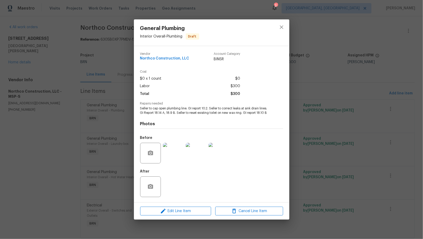
click at [155, 151] on div at bounding box center [150, 153] width 21 height 21
click at [149, 153] on icon "button" at bounding box center [150, 153] width 6 height 6
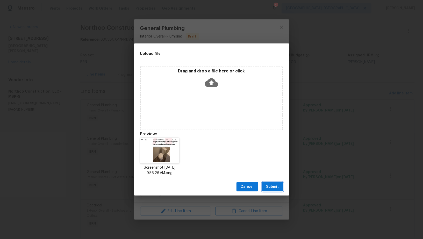
click at [268, 186] on span "Submit" at bounding box center [272, 187] width 13 height 6
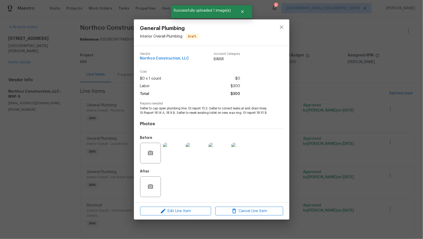
click at [197, 154] on img at bounding box center [196, 153] width 21 height 21
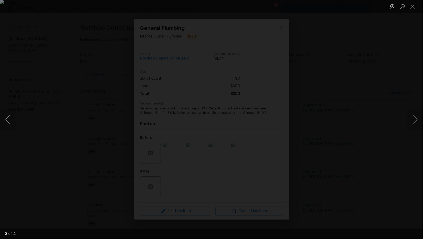
click at [79, 61] on div "Lightbox" at bounding box center [211, 119] width 423 height 239
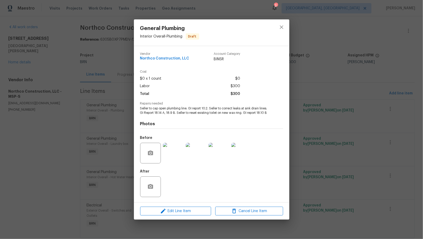
click at [79, 61] on div "General Plumbing Interior Overall - Plumbing Draft Vendor Northco Construction,…" at bounding box center [211, 119] width 423 height 239
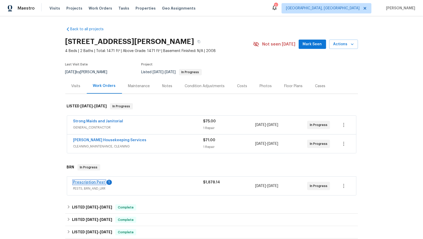
click at [87, 182] on link "Prescription Pest" at bounding box center [89, 183] width 32 height 4
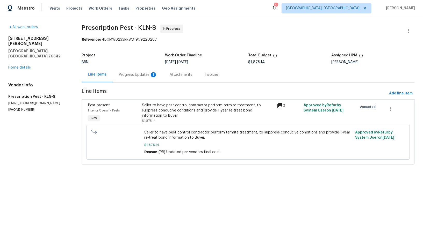
click at [139, 78] on div "Progress Updates 1" at bounding box center [138, 74] width 51 height 15
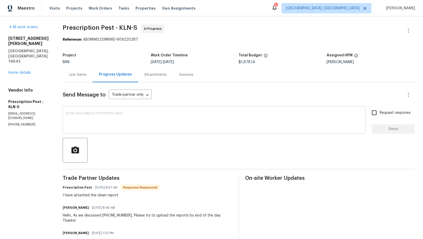
scroll to position [4, 0]
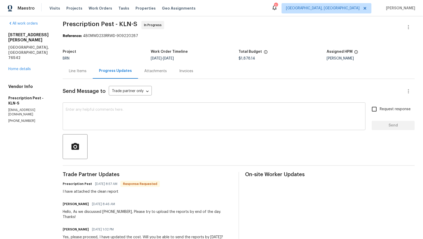
click at [131, 111] on textarea at bounding box center [214, 117] width 297 height 18
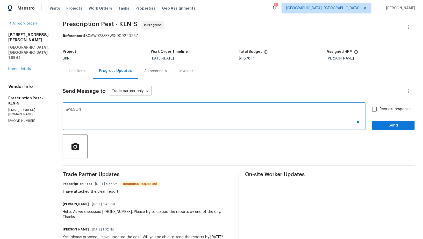
type textarea "aWESONE"
type textarea "Awesome, Please move the work order to QC."
drag, startPoint x: 375, startPoint y: 109, endPoint x: 391, endPoint y: 127, distance: 23.9
click at [375, 109] on input "Request response" at bounding box center [374, 109] width 11 height 11
checkbox input "true"
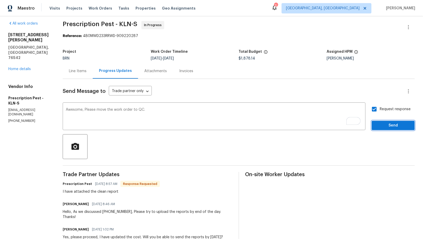
click at [391, 128] on span "Send" at bounding box center [393, 126] width 35 height 6
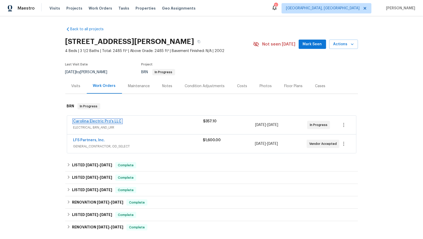
click at [85, 120] on link "Carolina Electric Pro's LLC" at bounding box center [97, 122] width 48 height 4
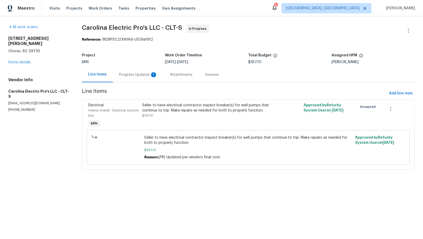
click at [147, 76] on div "Progress Updates 1" at bounding box center [138, 74] width 38 height 5
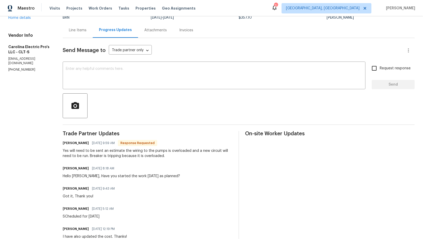
scroll to position [28, 0]
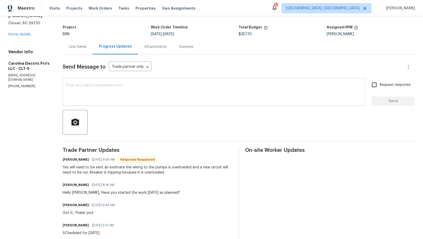
click at [105, 93] on textarea at bounding box center [214, 93] width 297 height 18
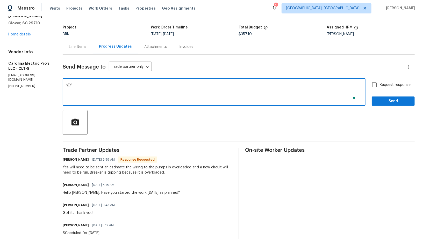
type textarea "hEY"
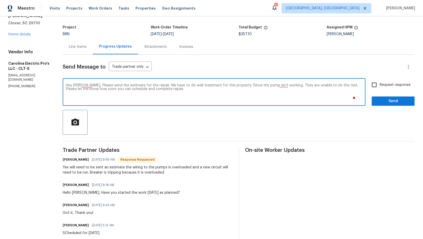
click at [290, 85] on textarea "Hey [PERSON_NAME], Please send the estimate for the repair. We have to do well …" at bounding box center [214, 93] width 297 height 18
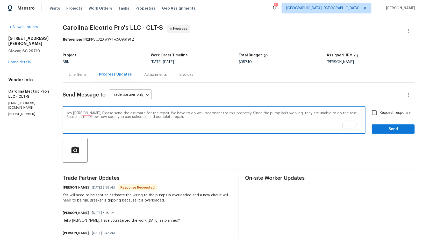
click at [95, 113] on textarea "Hey [PERSON_NAME], Please send the estimate for the repair. We have to do well …" at bounding box center [214, 121] width 297 height 18
click at [157, 117] on textarea "Hey [PERSON_NAME], please send the estimate for the repair. We have to do well …" at bounding box center [214, 121] width 297 height 18
type textarea "Hey [PERSON_NAME], please send the estimate for the repair. We have to do well …"
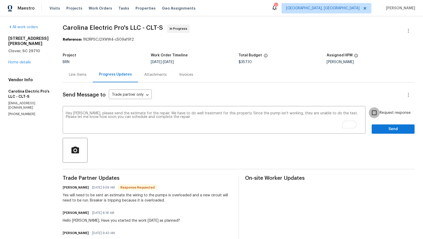
click at [375, 110] on input "Request response" at bounding box center [374, 113] width 11 height 11
checkbox input "true"
click at [380, 129] on span "Send" at bounding box center [393, 129] width 35 height 6
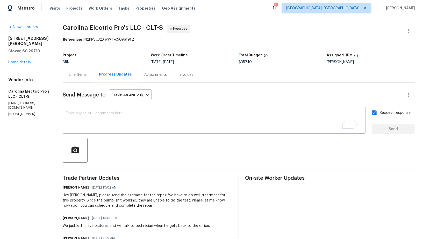
click at [87, 75] on div "Line Items" at bounding box center [78, 74] width 18 height 5
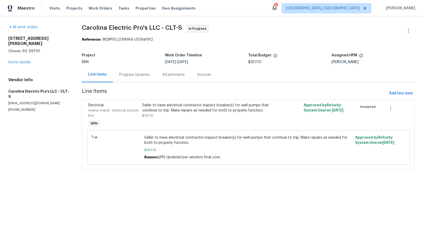
click at [168, 118] on div "Seller to have electrical contractor inspect breaker(s) for well pumps that con…" at bounding box center [208, 111] width 132 height 16
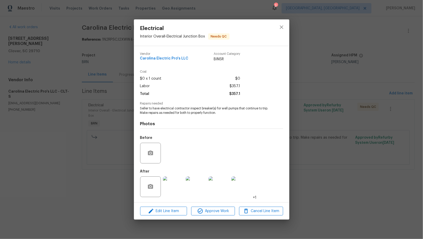
click at [89, 140] on div "Electrical Interior Overall - Electrical Junction Box Needs QC Vendor Carolina …" at bounding box center [211, 119] width 423 height 239
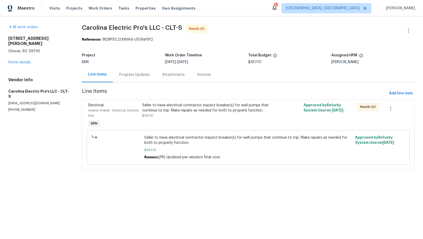
click at [160, 118] on div "Seller to have electrical contractor inspect breaker(s) for well pumps that con…" at bounding box center [208, 111] width 132 height 16
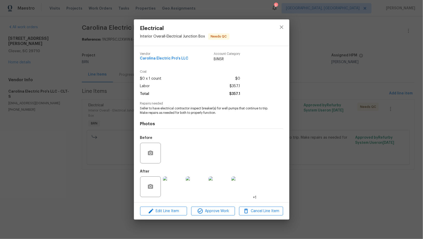
click at [172, 184] on img at bounding box center [173, 187] width 21 height 21
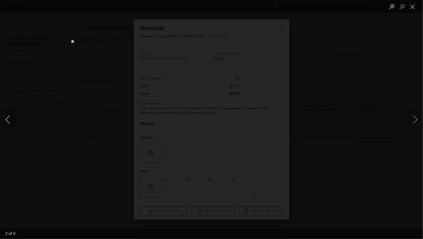
click at [7, 121] on button "Previous image" at bounding box center [8, 119] width 16 height 21
click at [323, 162] on div "Lightbox" at bounding box center [211, 119] width 423 height 239
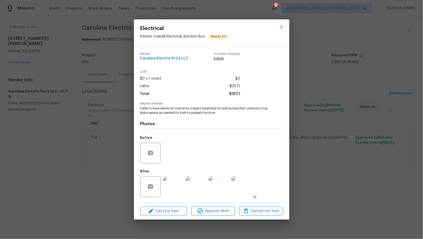
click at [323, 162] on div "Electrical Interior Overall - Electrical Junction Box Needs QC Vendor Carolina …" at bounding box center [211, 119] width 423 height 239
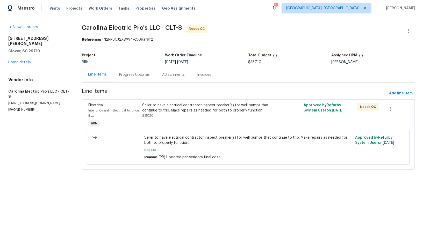
click at [144, 78] on div "Progress Updates" at bounding box center [134, 74] width 43 height 15
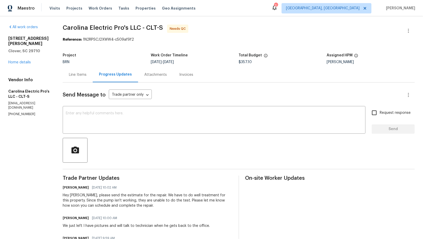
click at [84, 78] on div "Line Items" at bounding box center [78, 74] width 30 height 15
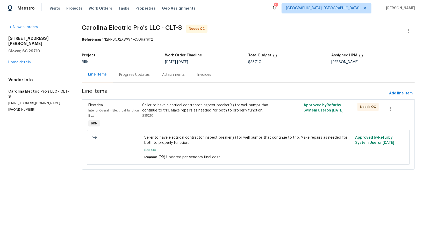
click at [133, 77] on div "Progress Updates" at bounding box center [134, 74] width 31 height 5
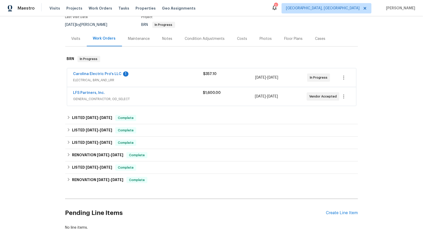
scroll to position [73, 0]
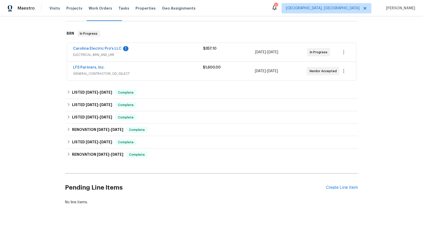
click at [96, 69] on span "LFS Partners, Inc." at bounding box center [89, 67] width 32 height 5
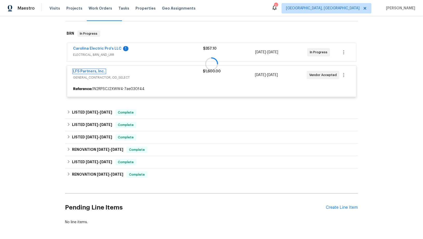
click at [91, 72] on link "LFS Partners, Inc." at bounding box center [89, 72] width 32 height 4
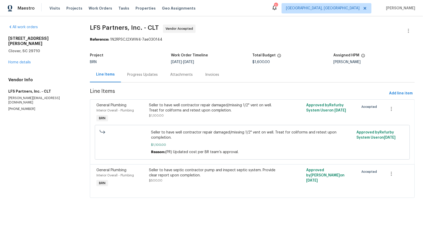
click at [134, 75] on div "Progress Updates" at bounding box center [142, 74] width 31 height 5
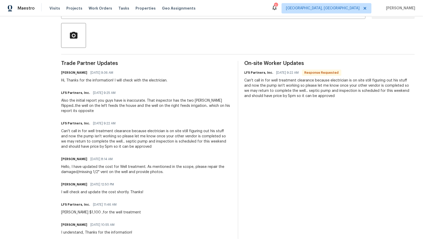
scroll to position [114, 0]
drag, startPoint x: 70, startPoint y: 132, endPoint x: 103, endPoint y: 133, distance: 33.2
click at [103, 133] on div "Can't call in for well treatment clearance because electrician is on site still…" at bounding box center [146, 140] width 170 height 21
copy div "pump isn't working"
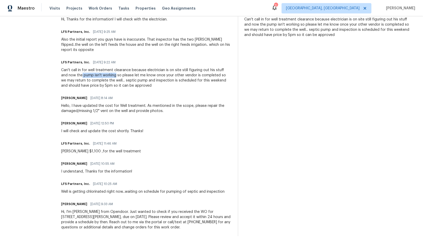
scroll to position [0, 0]
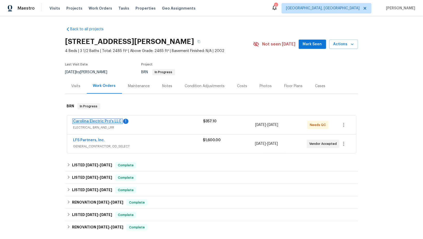
click at [97, 122] on link "Carolina Electric Pro's LLC" at bounding box center [97, 122] width 48 height 4
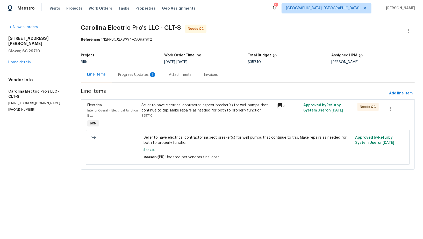
click at [145, 73] on div "Progress Updates 1" at bounding box center [137, 74] width 38 height 5
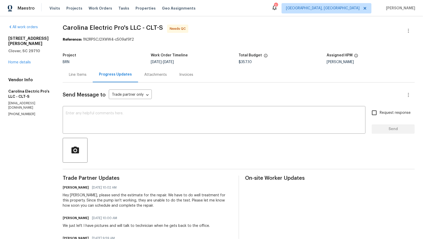
click at [90, 80] on div "Line Items" at bounding box center [78, 74] width 30 height 15
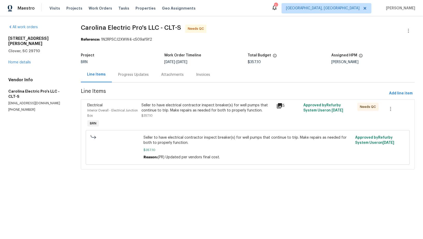
click at [195, 113] on div "Seller to have electrical contractor inspect breaker(s) for well pumps that con…" at bounding box center [207, 111] width 132 height 16
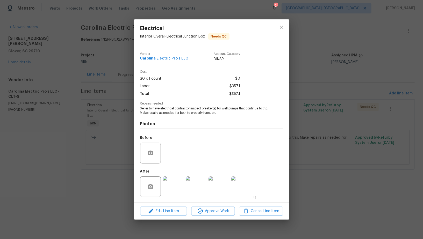
click at [135, 132] on div "Vendor Carolina Electric Pro's LLC Account Category BINSR Cost $0 x 1 count $0 …" at bounding box center [211, 124] width 155 height 157
click at [10, 84] on div "Electrical Interior Overall - Electrical Junction Box Needs QC Vendor Carolina …" at bounding box center [211, 119] width 423 height 239
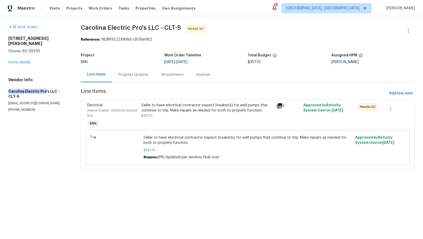
drag, startPoint x: 1, startPoint y: 86, endPoint x: 44, endPoint y: 86, distance: 42.8
click at [44, 86] on div "All work orders [STREET_ADDRESS][PERSON_NAME][PERSON_NAME] Home details Vendor …" at bounding box center [211, 100] width 423 height 168
copy h5 "Carolina Electric Pro"
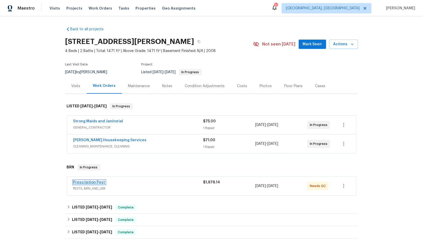
click at [86, 182] on link "Prescription Pest" at bounding box center [89, 183] width 32 height 4
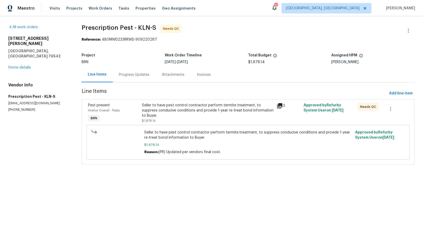
click at [181, 109] on div "Seller to have pest control contractor perform termite treatment, to suppress c…" at bounding box center [208, 111] width 132 height 16
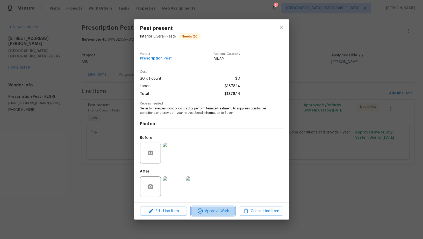
click at [206, 210] on span "Approve Work" at bounding box center [213, 211] width 41 height 6
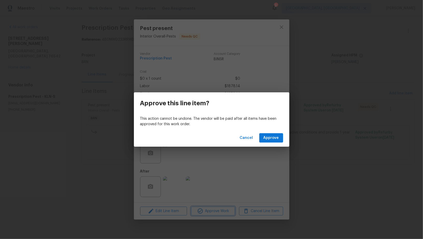
click at [176, 183] on div "Approve this line item? This action cannot be undone. The vendor will be paid a…" at bounding box center [211, 119] width 423 height 239
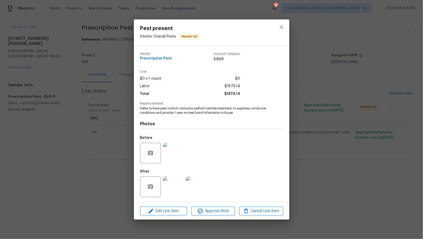
click at [176, 186] on img at bounding box center [173, 187] width 21 height 21
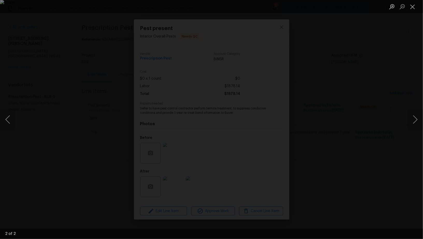
click at [378, 159] on div "Lightbox" at bounding box center [211, 119] width 423 height 239
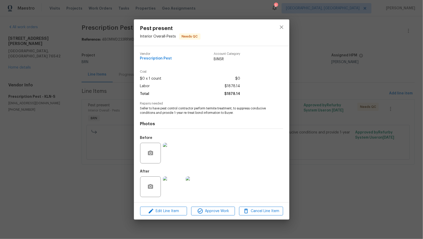
click at [347, 162] on div "Pest present Interior Overall - Pests Needs QC Vendor Prescription Pest Account…" at bounding box center [211, 119] width 423 height 239
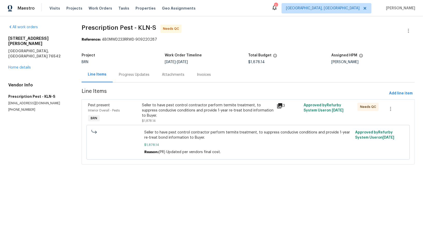
click at [209, 131] on span "Seller to have pest control contractor perform termite treatment, to suppress c…" at bounding box center [248, 135] width 208 height 10
click at [208, 113] on div "Seller to have pest control contractor perform termite treatment, to suppress c…" at bounding box center [208, 113] width 132 height 21
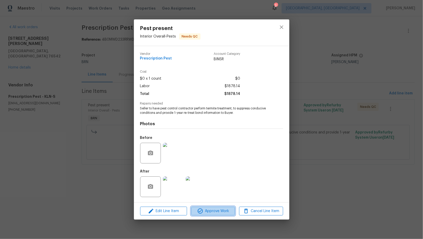
click at [215, 211] on span "Approve Work" at bounding box center [213, 211] width 41 height 6
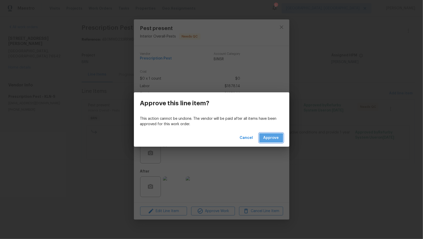
click at [268, 139] on span "Approve" at bounding box center [272, 138] width 16 height 6
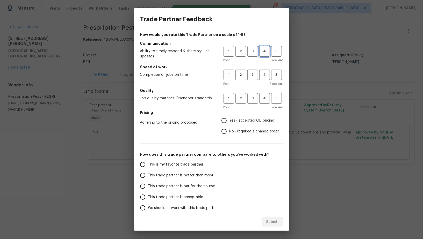
click at [268, 51] on span "4" at bounding box center [265, 51] width 10 height 6
click at [266, 83] on div "Poor Excellent" at bounding box center [254, 83] width 60 height 5
click at [266, 75] on span "4" at bounding box center [265, 75] width 10 height 6
click at [264, 99] on span "4" at bounding box center [265, 99] width 10 height 6
click at [224, 135] on input "No - required a change order" at bounding box center [224, 131] width 11 height 11
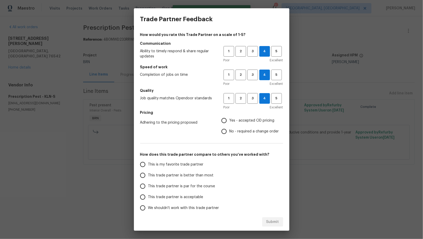
radio input "true"
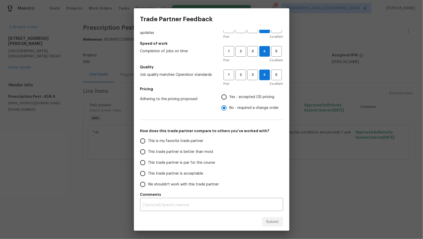
drag, startPoint x: 147, startPoint y: 153, endPoint x: 150, endPoint y: 153, distance: 2.9
click at [147, 153] on input "This trade partner is better than most" at bounding box center [142, 152] width 11 height 11
click at [270, 223] on span "Submit" at bounding box center [272, 222] width 13 height 6
radio input "true"
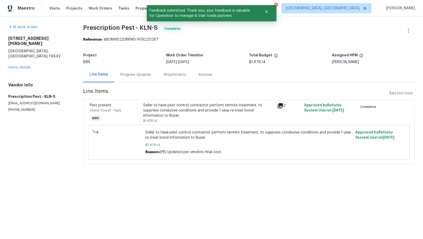
click at [138, 72] on div "Progress Updates" at bounding box center [135, 74] width 31 height 5
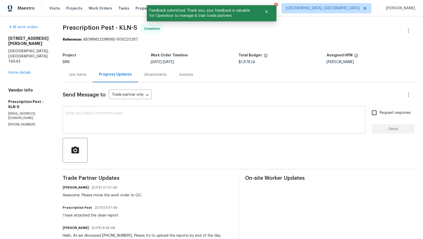
click at [139, 133] on div "x ​" at bounding box center [214, 121] width 303 height 26
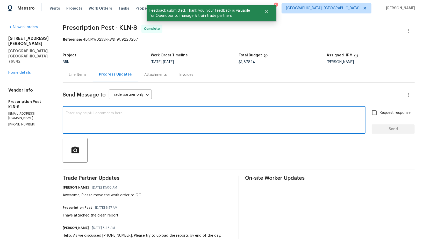
paste textarea "WO is approved, Please upload the invoice under invoice section. Thanks!"
type textarea "WO is approved, Please upload the invoice under invoice section. Thanks!"
click at [372, 118] on input "Request response" at bounding box center [374, 113] width 11 height 11
checkbox input "true"
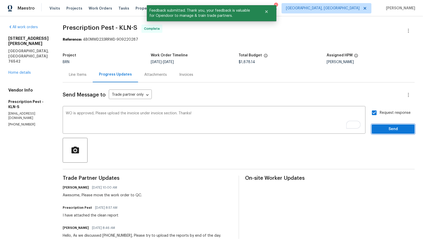
click at [382, 130] on span "Send" at bounding box center [393, 129] width 35 height 6
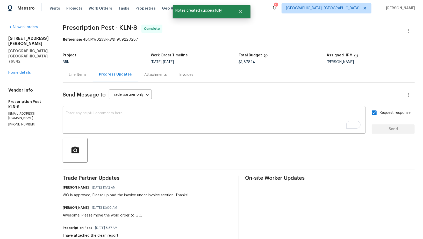
click at [187, 76] on div "Invoices" at bounding box center [186, 74] width 14 height 5
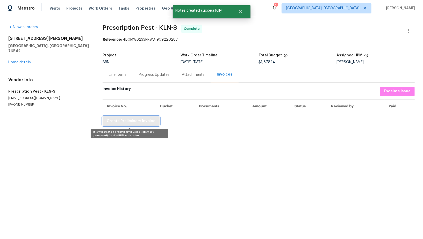
click at [135, 119] on span "Create Preliminary Invoice" at bounding box center [131, 121] width 49 height 6
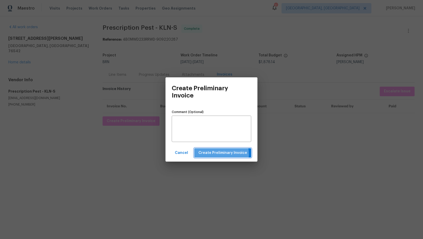
click at [218, 155] on span "Create Preliminary Invoice" at bounding box center [222, 153] width 49 height 6
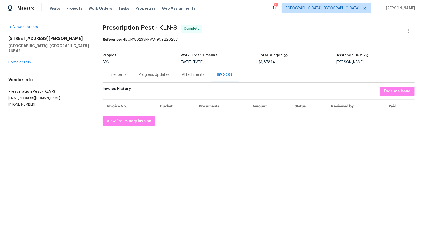
click at [151, 68] on div "Progress Updates" at bounding box center [154, 74] width 43 height 15
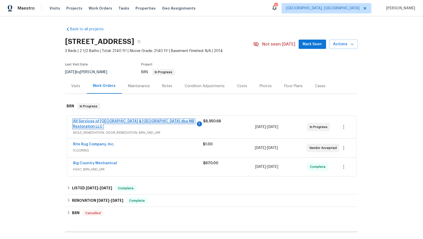
click at [126, 120] on link "All Services of [GEOGRAPHIC_DATA] & [GEOGRAPHIC_DATA] dba MB Restoration LLC" at bounding box center [133, 124] width 121 height 9
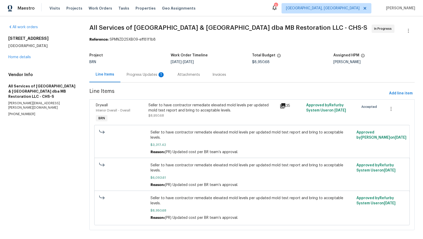
click at [140, 77] on div "Progress Updates 1" at bounding box center [146, 74] width 38 height 5
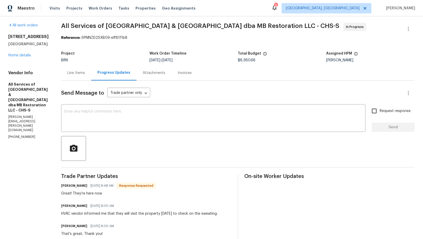
scroll to position [3, 0]
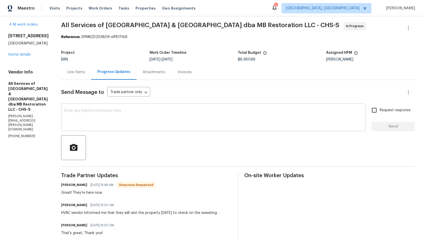
click at [106, 120] on textarea at bounding box center [213, 118] width 298 height 18
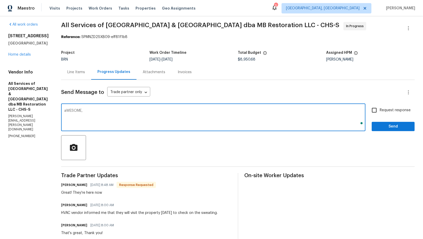
type textarea "aWESOME,"
type textarea "S"
type textarea "Awesome, Thanks!"
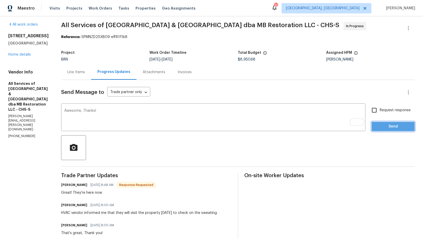
click at [381, 123] on button "Send" at bounding box center [393, 127] width 43 height 10
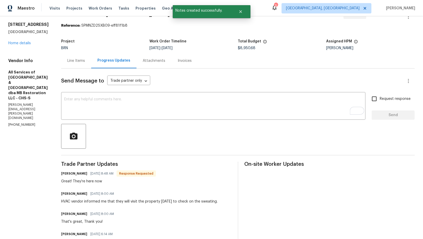
scroll to position [17, 0]
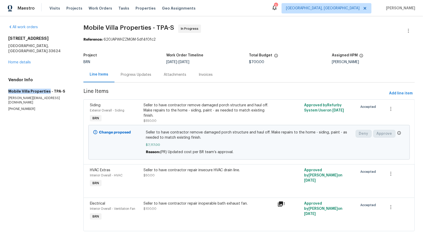
drag, startPoint x: 5, startPoint y: 85, endPoint x: 48, endPoint y: 85, distance: 43.3
click at [48, 85] on div "All work orders [STREET_ADDRESS] Home details Vendor Info Mobile Villa Properti…" at bounding box center [211, 131] width 423 height 230
copy h5 "Mobile Villa Properties"
click at [136, 76] on div "Progress Updates" at bounding box center [136, 74] width 31 height 5
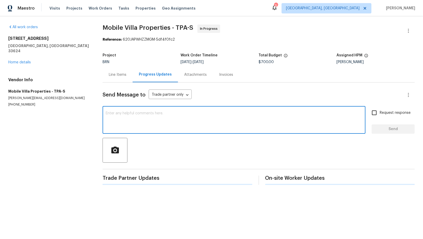
click at [146, 118] on textarea at bounding box center [234, 121] width 257 height 18
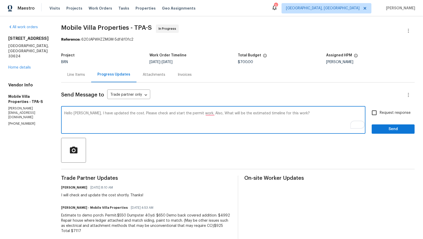
click at [209, 112] on textarea "Hello [PERSON_NAME], I have updated the cost. Please check and start the permit…" at bounding box center [213, 121] width 298 height 18
click at [283, 115] on textarea "Hello [PERSON_NAME], I have updated the cost. Please check and start the permit…" at bounding box center [213, 121] width 298 height 18
type textarea "Hello [PERSON_NAME], I have updated the cost. Please check and start the permit…"
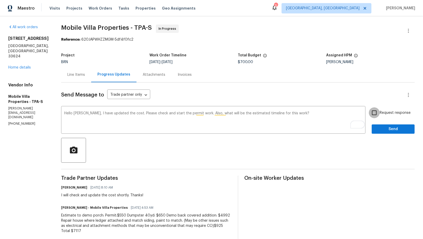
click at [371, 110] on input "Request response" at bounding box center [374, 113] width 11 height 11
checkbox input "true"
click at [387, 131] on span "Send" at bounding box center [393, 129] width 35 height 6
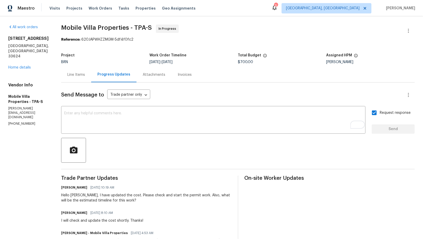
click at [80, 76] on div "Line Items" at bounding box center [76, 74] width 18 height 5
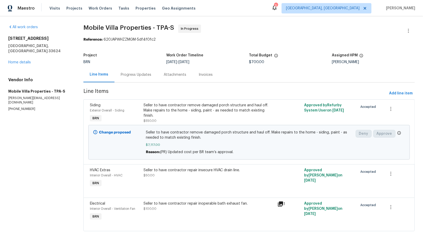
scroll to position [6, 0]
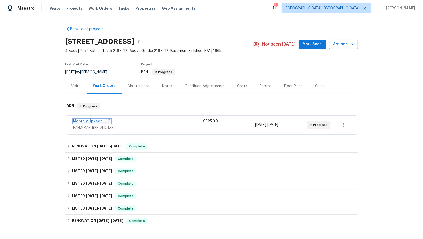
click at [95, 121] on link "Monthly Upkeep LLC" at bounding box center [91, 122] width 37 height 4
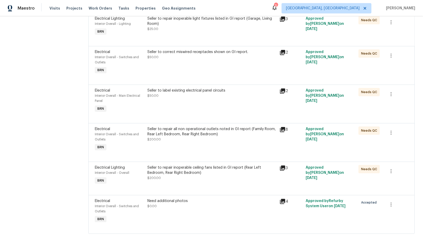
scroll to position [96, 0]
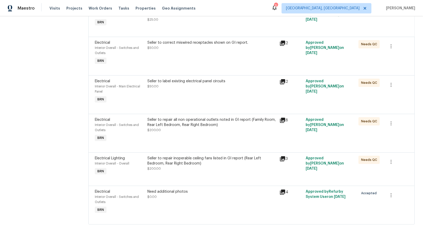
click at [169, 94] on div "Seller to label existing electrical panel circuits $50.00" at bounding box center [212, 91] width 132 height 29
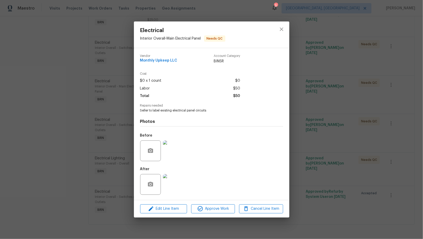
click at [113, 147] on div "Electrical Interior Overall - Main Electrical Panel Needs QC Vendor Monthly Upk…" at bounding box center [211, 119] width 423 height 239
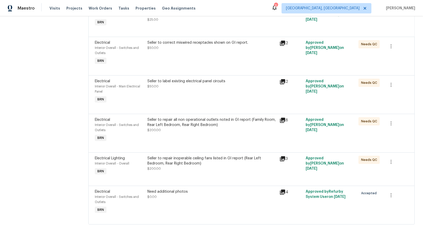
click at [199, 173] on div "Seller to repair inoperable ceiling fans listed in GI report (Rear Left Bedroom…" at bounding box center [212, 166] width 132 height 24
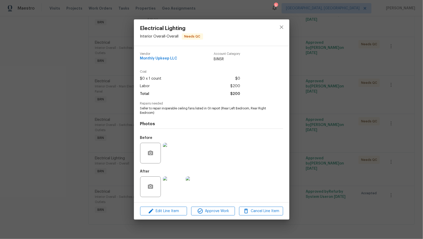
click at [115, 155] on div "Electrical Lighting Interior Overall - Overall Needs QC Vendor Monthly Upkeep L…" at bounding box center [211, 119] width 423 height 239
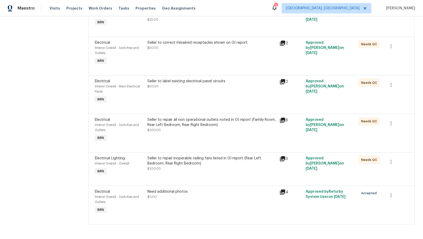
click at [188, 99] on div "Seller to label existing electrical panel circuits $50.00" at bounding box center [212, 91] width 132 height 29
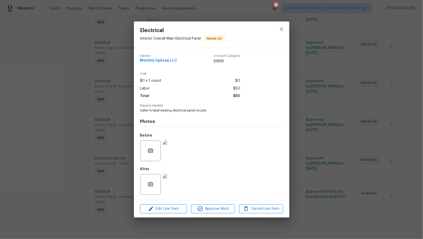
click at [122, 139] on div "Electrical Interior Overall - Main Electrical Panel Needs QC Vendor Monthly Upk…" at bounding box center [211, 119] width 423 height 239
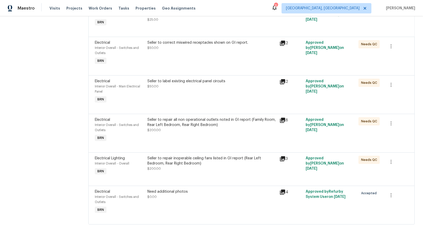
click at [164, 146] on div at bounding box center [252, 146] width 314 height 6
click at [166, 128] on div "Seller to repair all non operational outlets noted in GI report (Family Room, R…" at bounding box center [211, 125] width 129 height 16
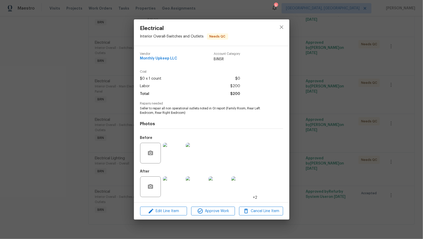
click at [204, 157] on img at bounding box center [196, 153] width 21 height 21
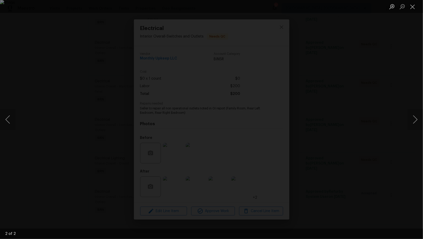
click at [354, 121] on div "Lightbox" at bounding box center [211, 119] width 423 height 239
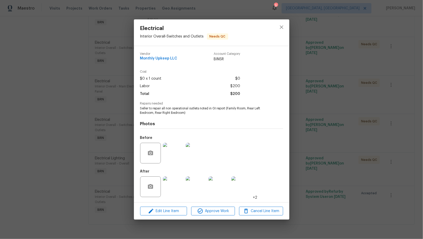
click at [121, 151] on div "Electrical Interior Overall - Switches and Outlets Needs QC Vendor Monthly Upke…" at bounding box center [211, 119] width 423 height 239
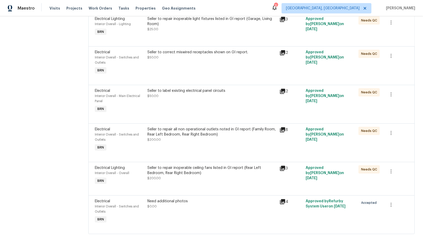
scroll to position [73, 0]
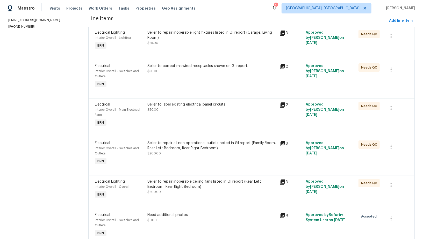
click at [183, 122] on div "Seller to label existing electrical panel circuits $50.00" at bounding box center [212, 115] width 132 height 29
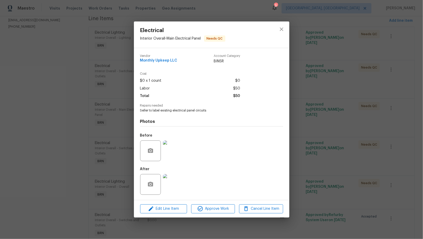
click at [102, 158] on div "Electrical Interior Overall - Main Electrical Panel Needs QC Vendor Monthly Upk…" at bounding box center [211, 119] width 423 height 239
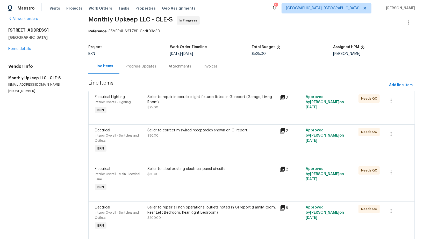
scroll to position [0, 0]
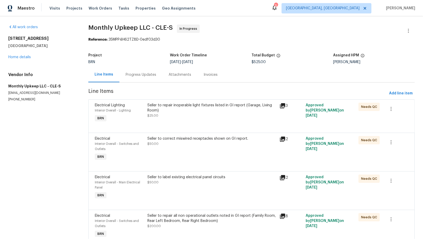
click at [161, 152] on div "Seller to correct miswired receptacles shown on GI report. $50.00" at bounding box center [212, 149] width 132 height 29
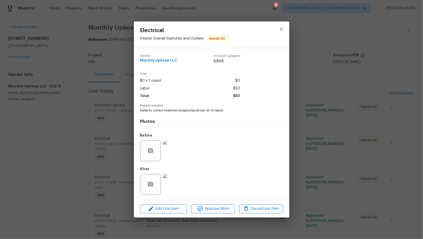
click at [177, 152] on img at bounding box center [173, 151] width 21 height 21
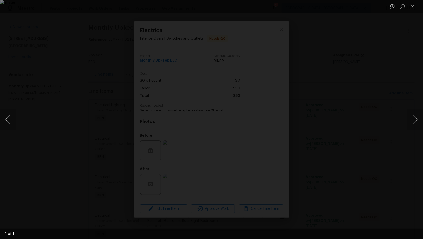
click at [360, 97] on div "Lightbox" at bounding box center [211, 119] width 423 height 239
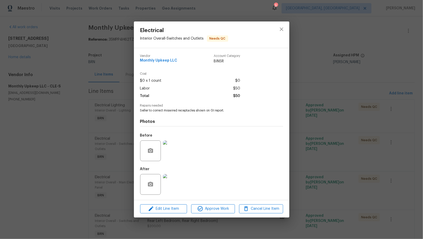
click at [175, 186] on img at bounding box center [173, 184] width 21 height 21
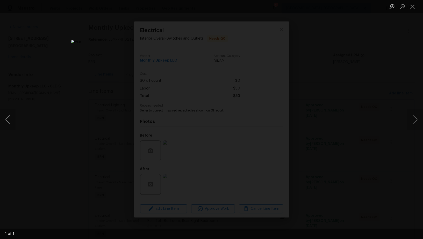
click at [371, 175] on div "Lightbox" at bounding box center [211, 119] width 423 height 239
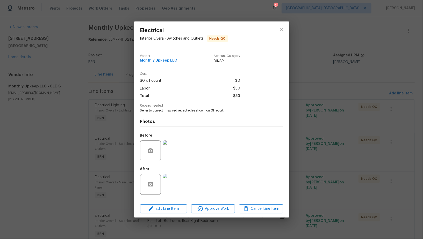
click at [180, 149] on img at bounding box center [173, 151] width 21 height 21
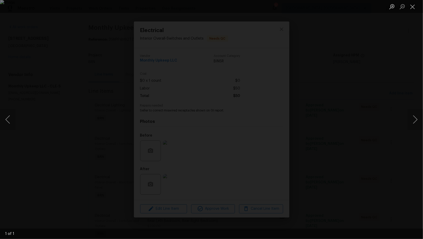
click at [208, 204] on div "Lightbox" at bounding box center [211, 119] width 423 height 239
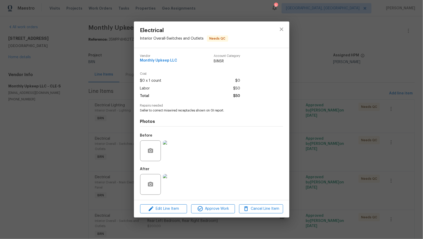
click at [344, 167] on div "Electrical Interior Overall - Switches and Outlets Needs QC Vendor Monthly Upke…" at bounding box center [211, 119] width 423 height 239
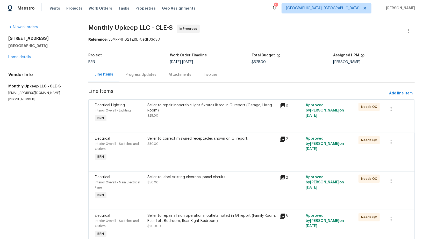
click at [138, 73] on div "Progress Updates" at bounding box center [141, 74] width 31 height 5
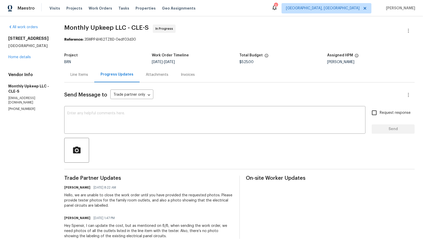
click at [81, 73] on div "Line Items" at bounding box center [79, 74] width 18 height 5
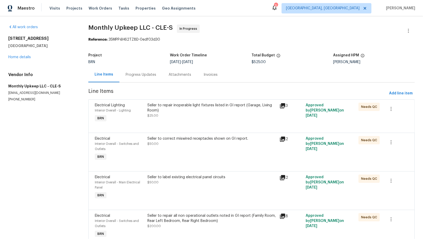
click at [178, 115] on div "Seller to repair inoperable light fixtures listed in GI report (Garage, Living …" at bounding box center [211, 111] width 129 height 16
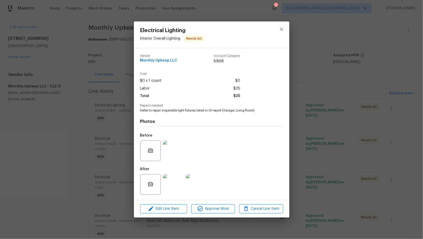
click at [103, 129] on div "Electrical Lighting Interior Overall - Lighting Needs QC Vendor Monthly Upkeep …" at bounding box center [211, 119] width 423 height 239
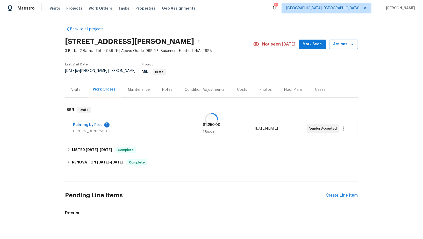
click at [92, 119] on div at bounding box center [211, 119] width 423 height 239
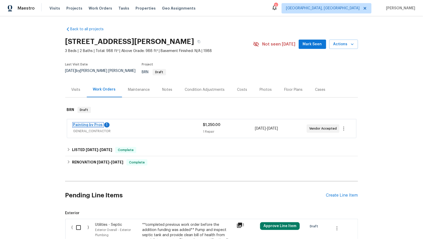
click at [91, 123] on link "Painting by Pros" at bounding box center [88, 125] width 30 height 4
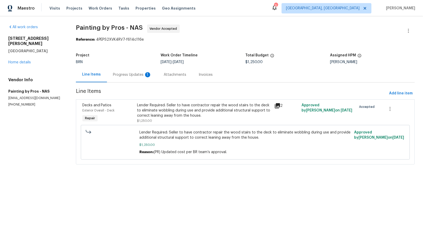
click at [144, 80] on div "Progress Updates 1" at bounding box center [132, 74] width 51 height 15
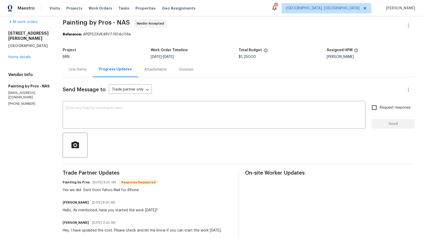
scroll to position [9, 0]
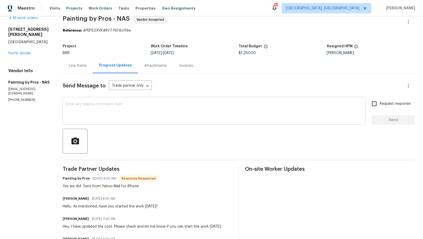
click at [119, 120] on textarea at bounding box center [214, 112] width 297 height 18
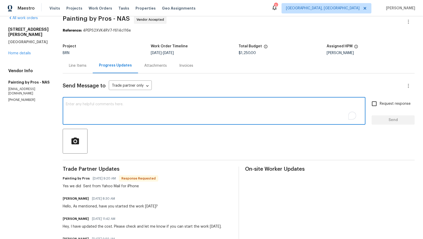
type textarea "T"
type textarea "tHAN"
type textarea "Thanks for the confirmation!"
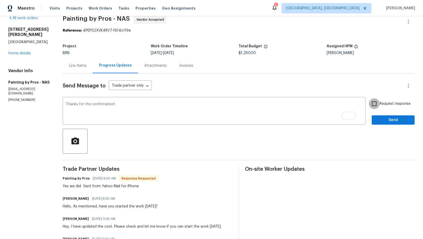
drag, startPoint x: 374, startPoint y: 104, endPoint x: 378, endPoint y: 109, distance: 5.8
click at [374, 104] on input "Request response" at bounding box center [374, 103] width 11 height 11
checkbox input "true"
click at [386, 121] on span "Send" at bounding box center [393, 120] width 35 height 6
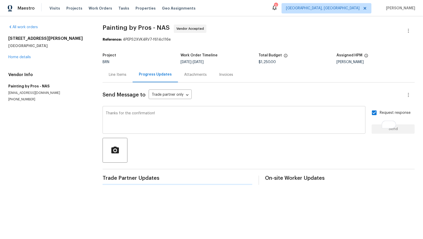
scroll to position [0, 0]
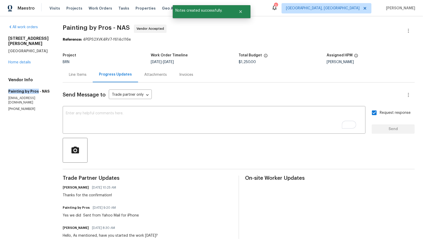
drag, startPoint x: 5, startPoint y: 83, endPoint x: 36, endPoint y: 85, distance: 30.6
click at [36, 85] on div "All work orders 1001 Gill Rd Ashland City, TN 37015 Home details Vendor Info Pa…" at bounding box center [211, 215] width 423 height 399
copy h5 "Painting by Pros"
